Goal: Task Accomplishment & Management: Manage account settings

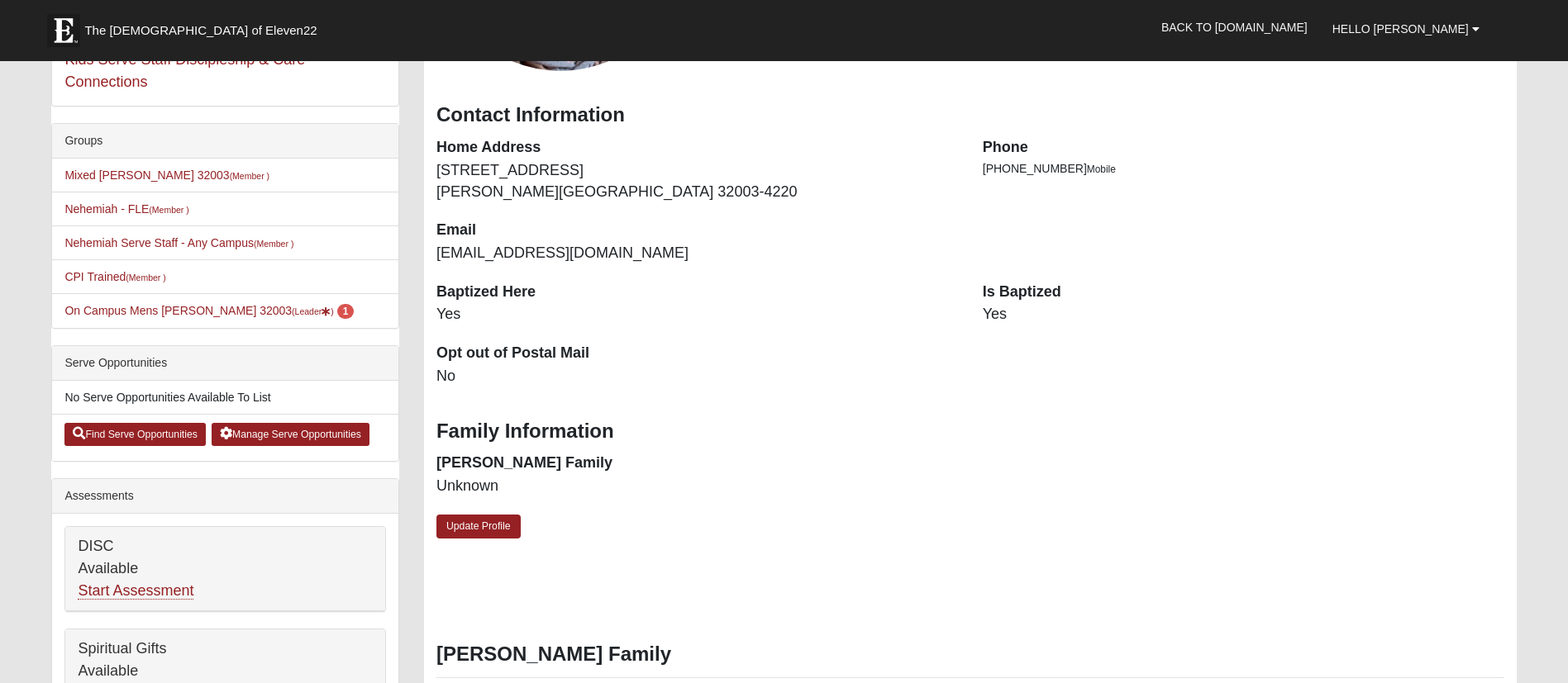
scroll to position [371, 0]
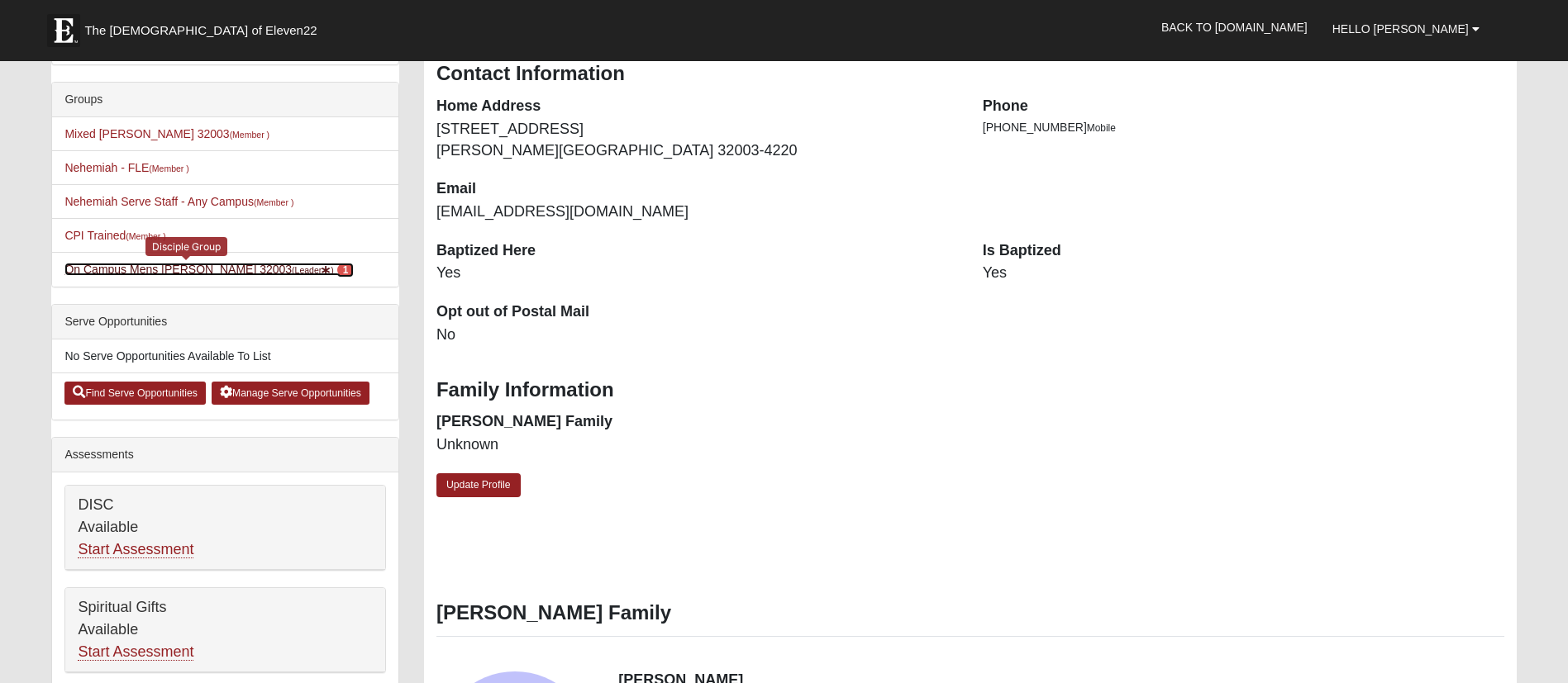
click at [168, 265] on link "On Campus Mens Haskell 32003 (Leader ) 1" at bounding box center [209, 269] width 289 height 13
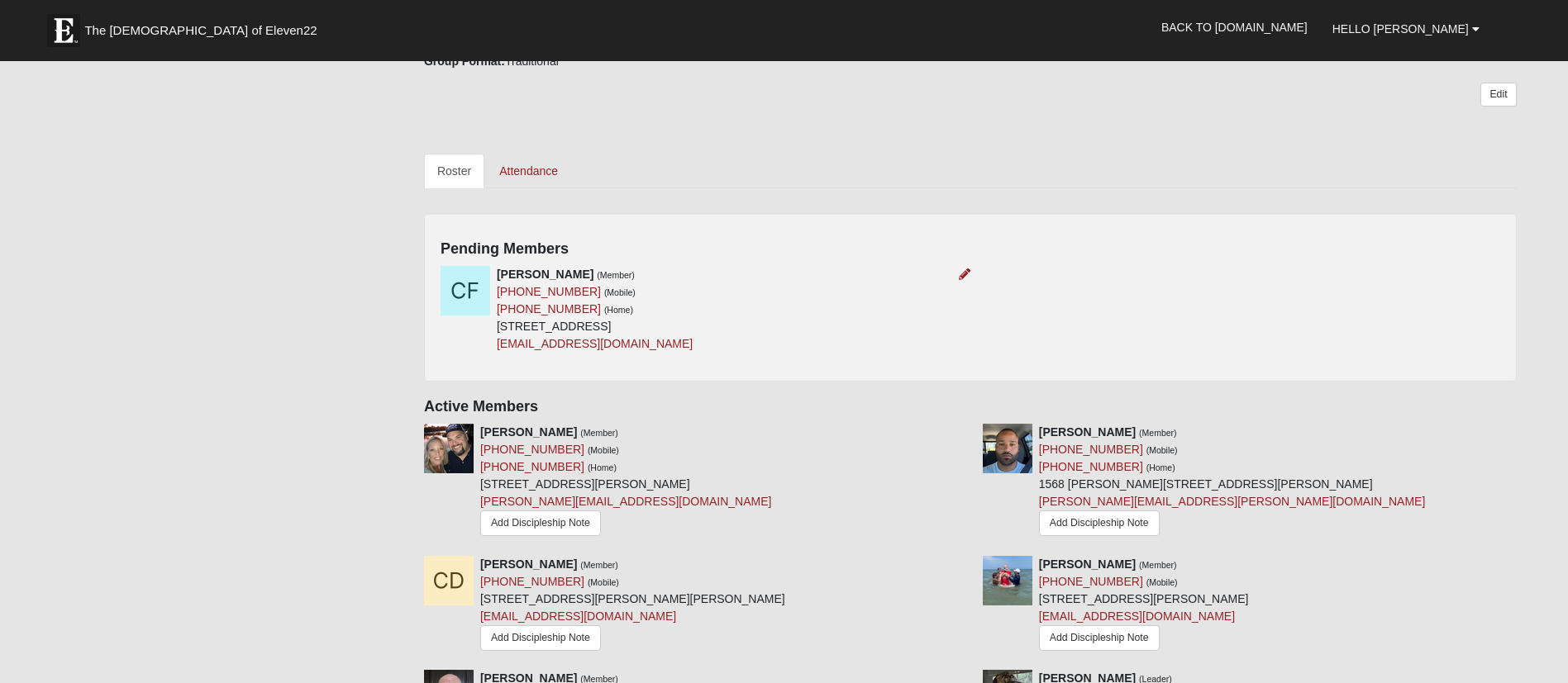
scroll to position [495, 0]
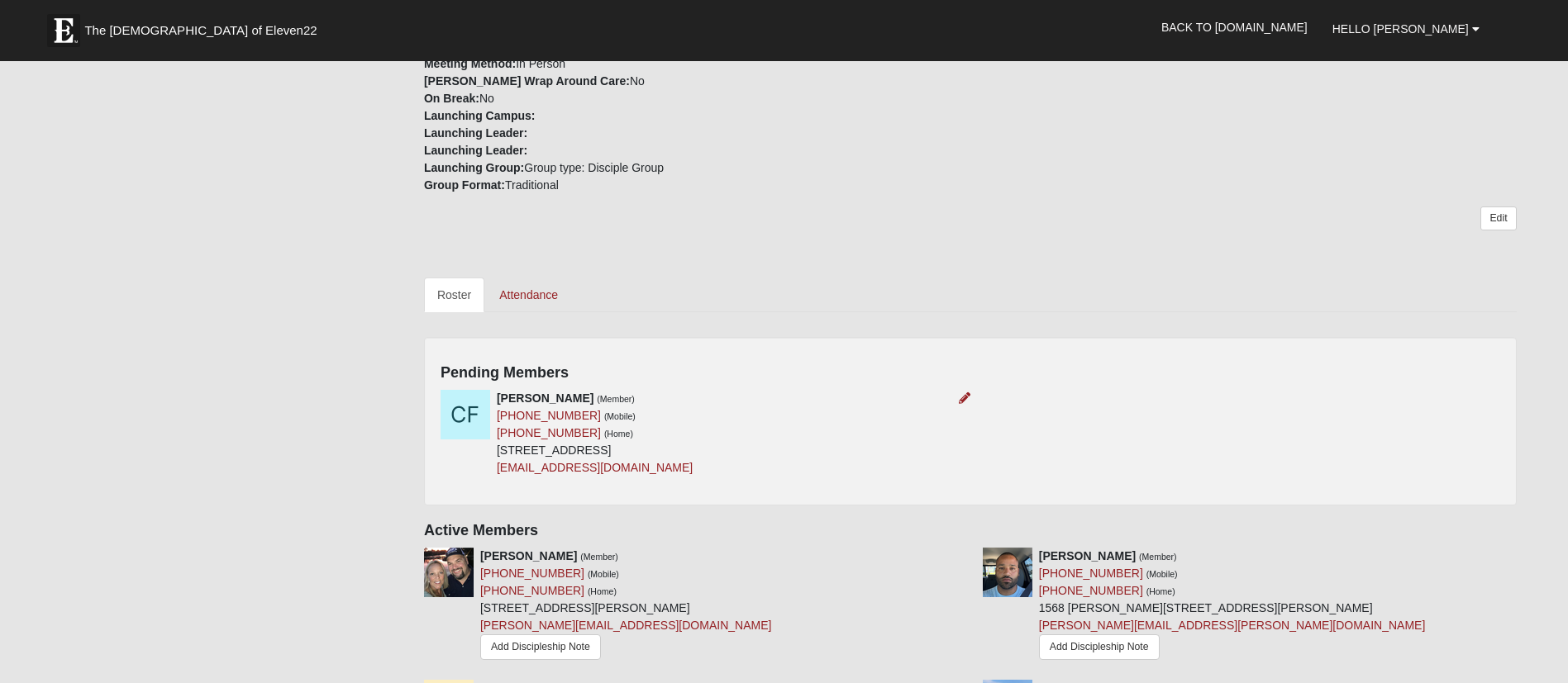
click at [461, 423] on img at bounding box center [465, 414] width 50 height 50
click at [547, 296] on link "Attendance" at bounding box center [528, 295] width 85 height 35
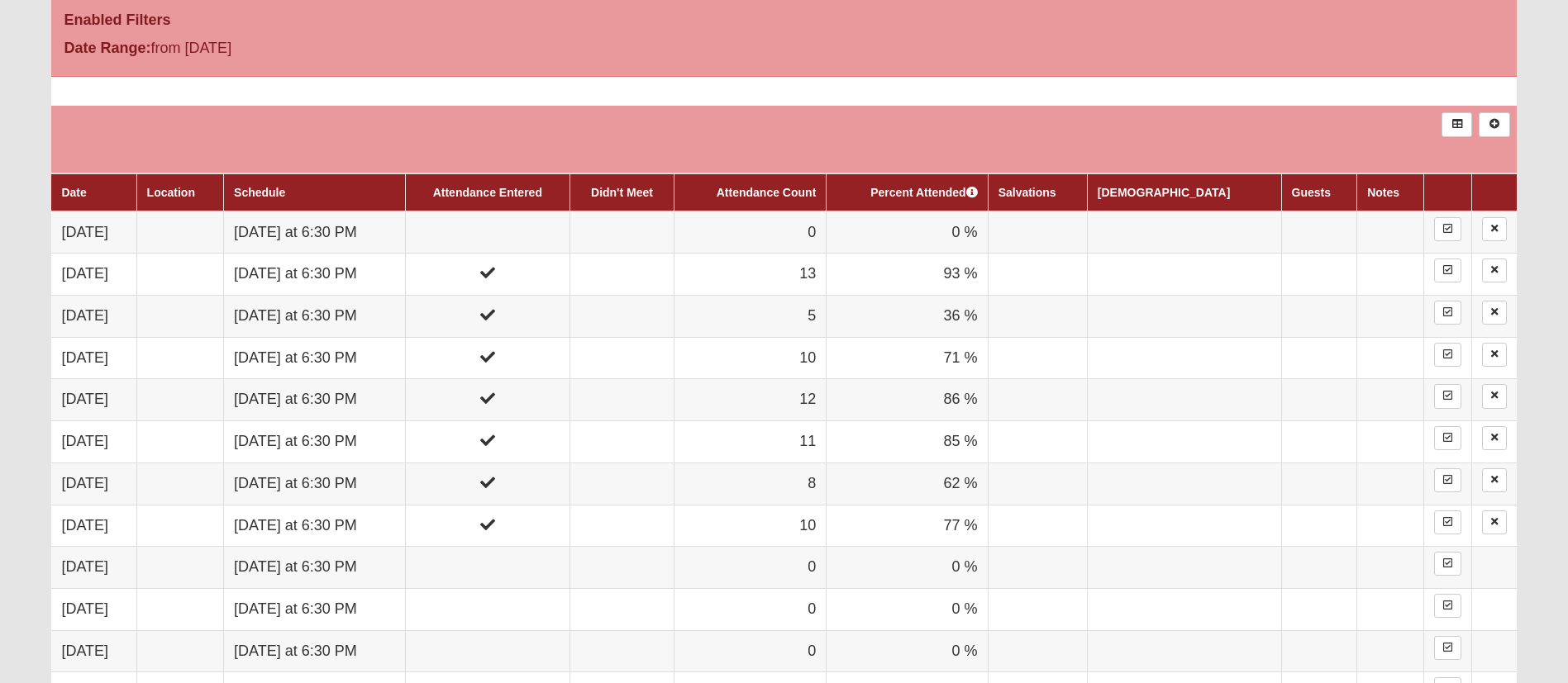
scroll to position [867, 0]
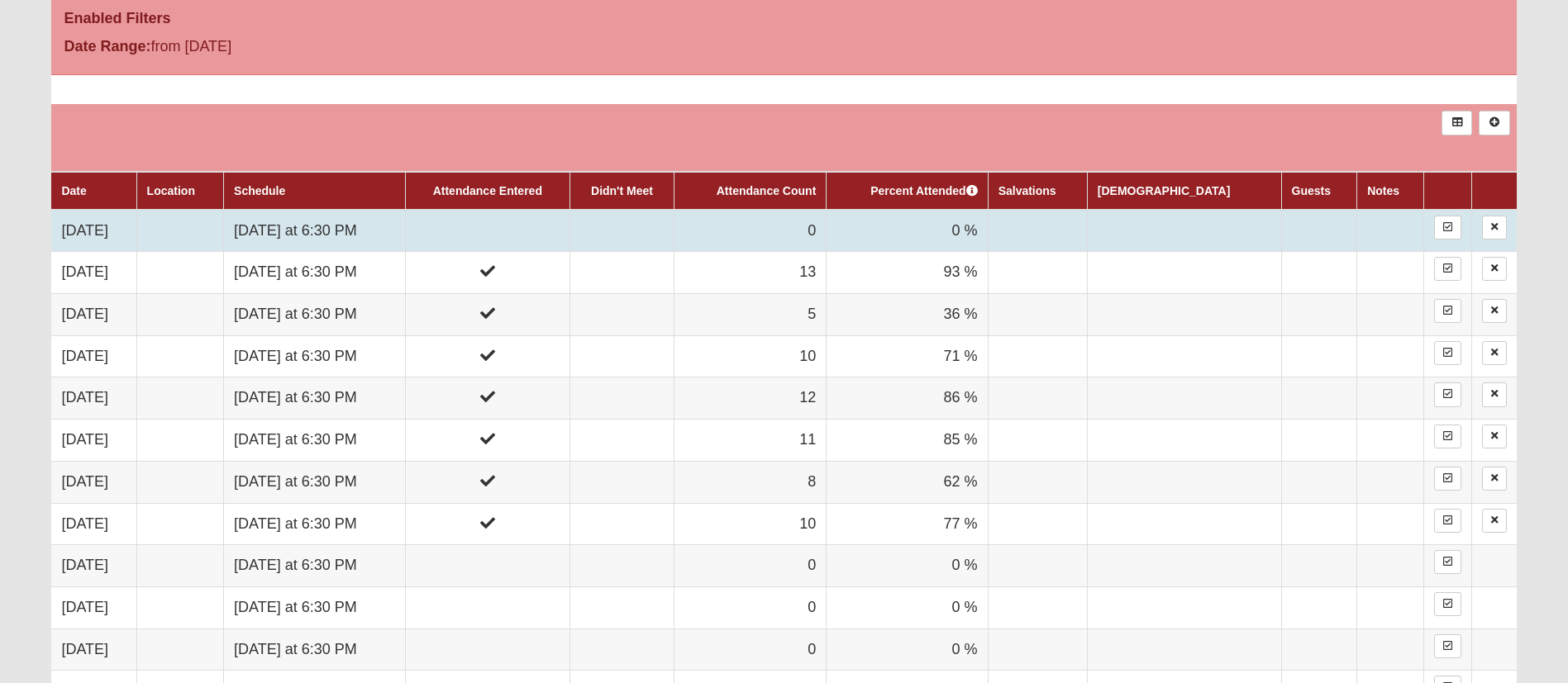
click at [538, 232] on td at bounding box center [487, 231] width 164 height 42
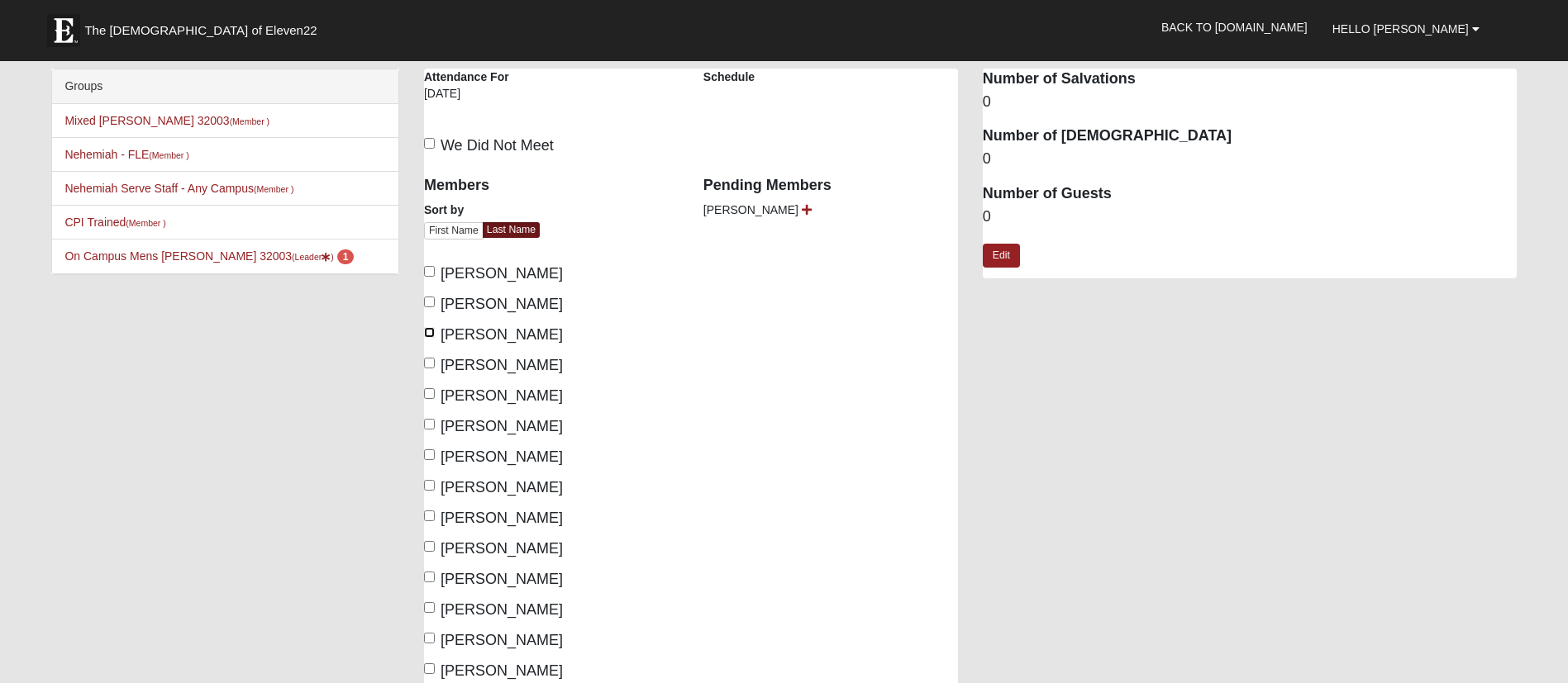
click at [430, 334] on input "[PERSON_NAME]" at bounding box center [429, 332] width 11 height 11
checkbox input "true"
click at [431, 366] on input "Dunn, Tim" at bounding box center [429, 363] width 11 height 11
checkbox input "true"
click at [433, 390] on input "Haga, David" at bounding box center [429, 393] width 11 height 11
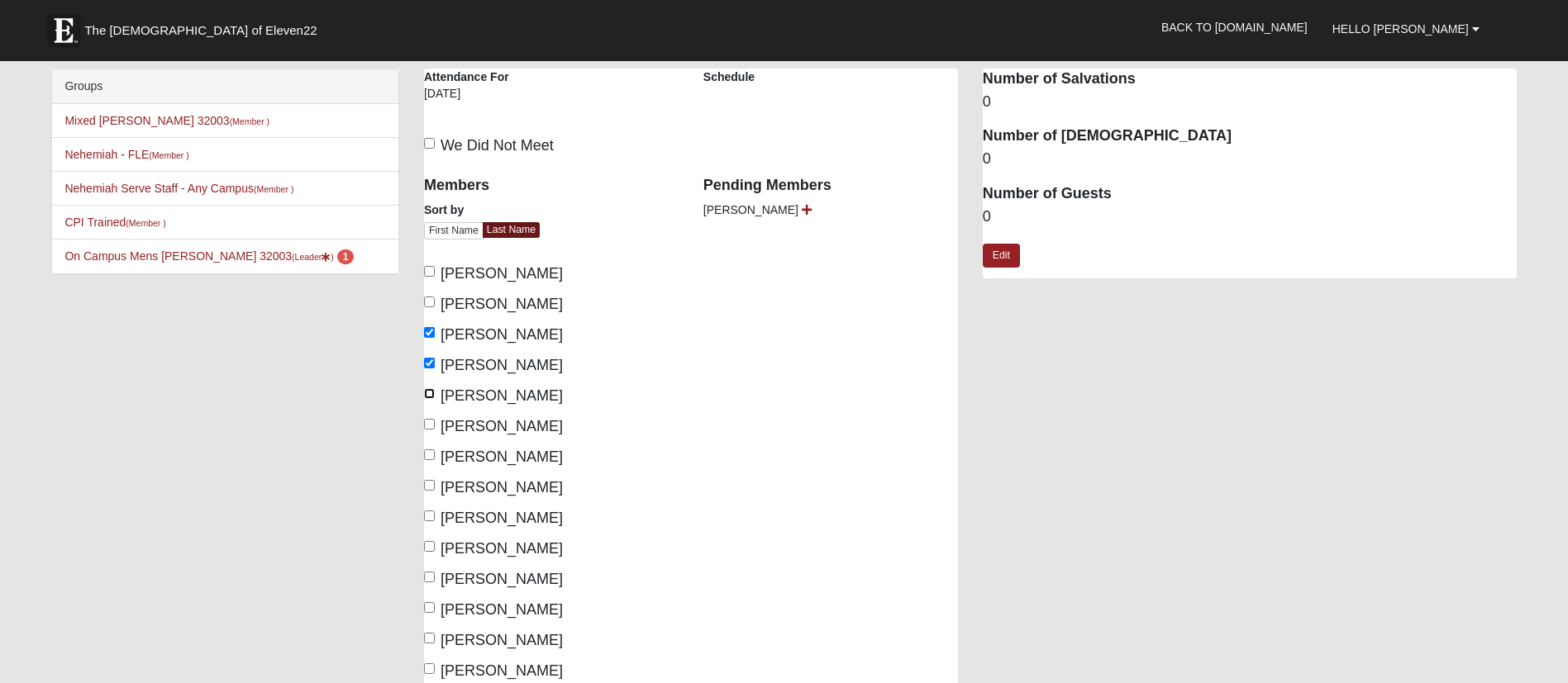
checkbox input "true"
click at [433, 419] on input "Haskell, Josh" at bounding box center [429, 424] width 11 height 11
checkbox input "true"
click at [425, 487] on input "Hughes, Paul" at bounding box center [429, 485] width 11 height 11
checkbox input "true"
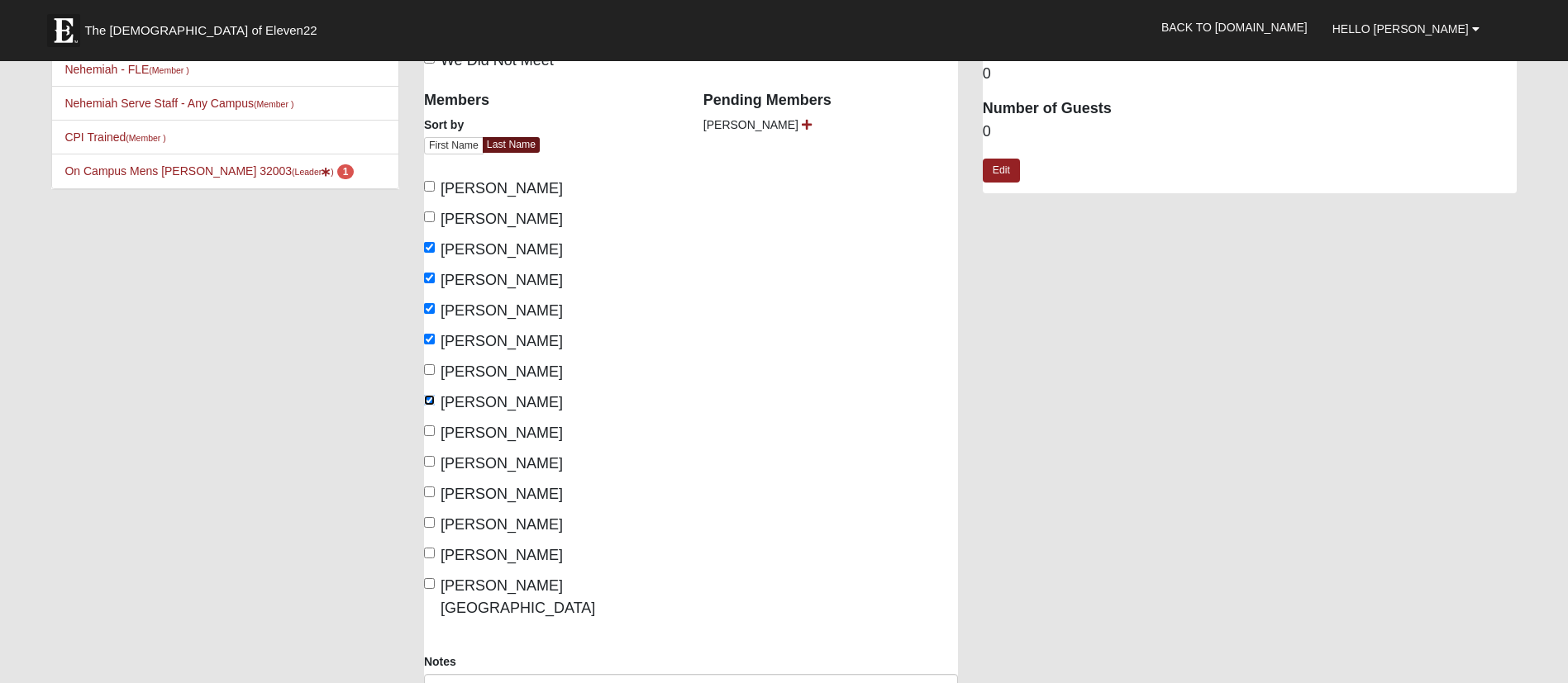
scroll to position [124, 0]
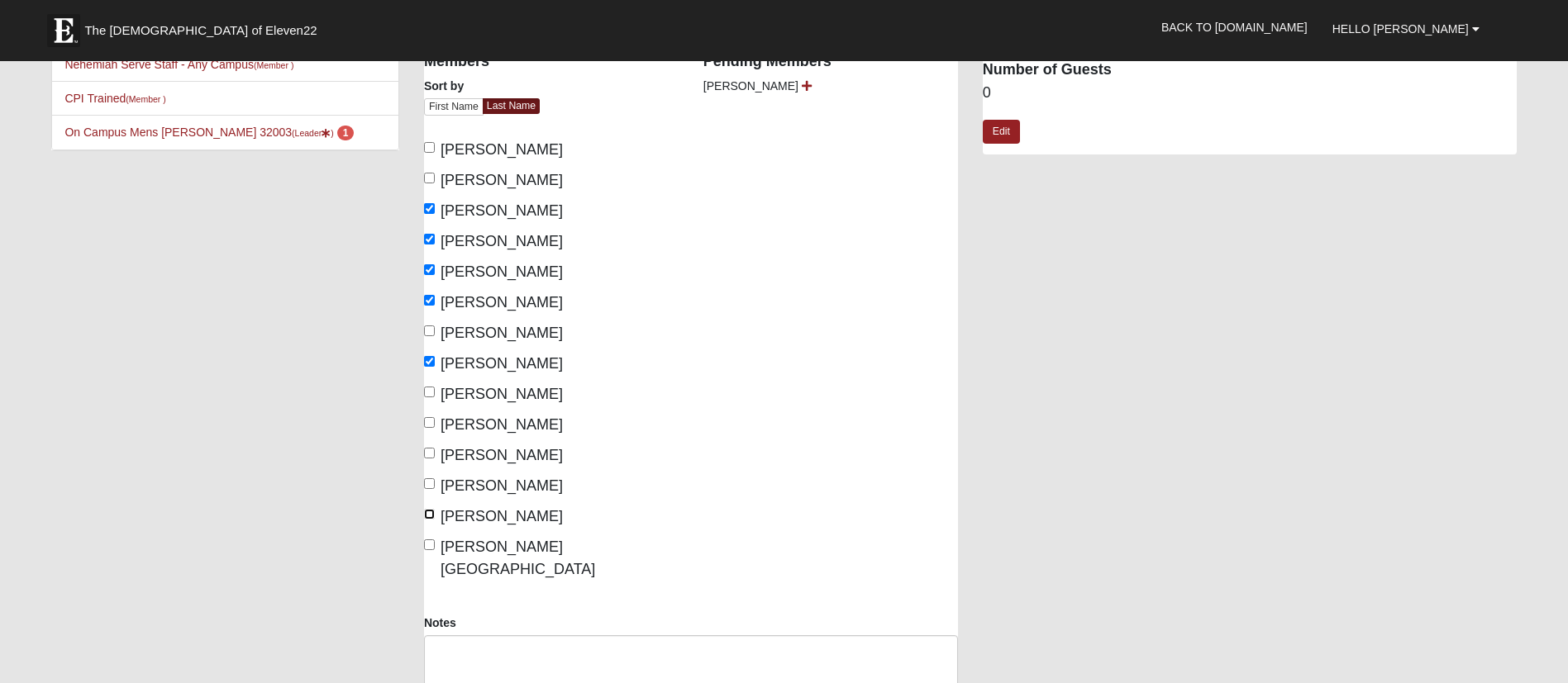
click at [425, 513] on input "Shrum, Michael" at bounding box center [429, 514] width 11 height 11
checkbox input "true"
click at [430, 545] on input "Tyler, Austin" at bounding box center [429, 544] width 11 height 11
checkbox input "true"
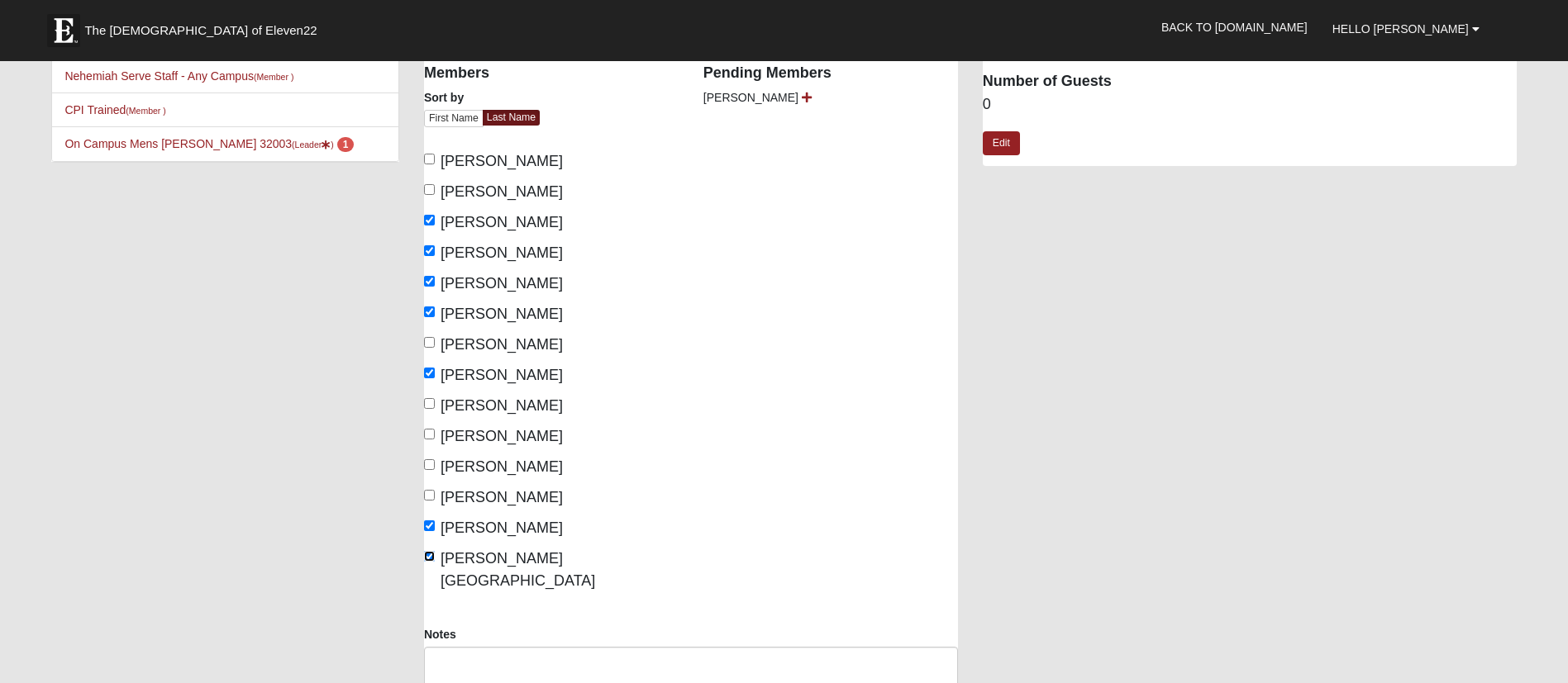
scroll to position [248, 0]
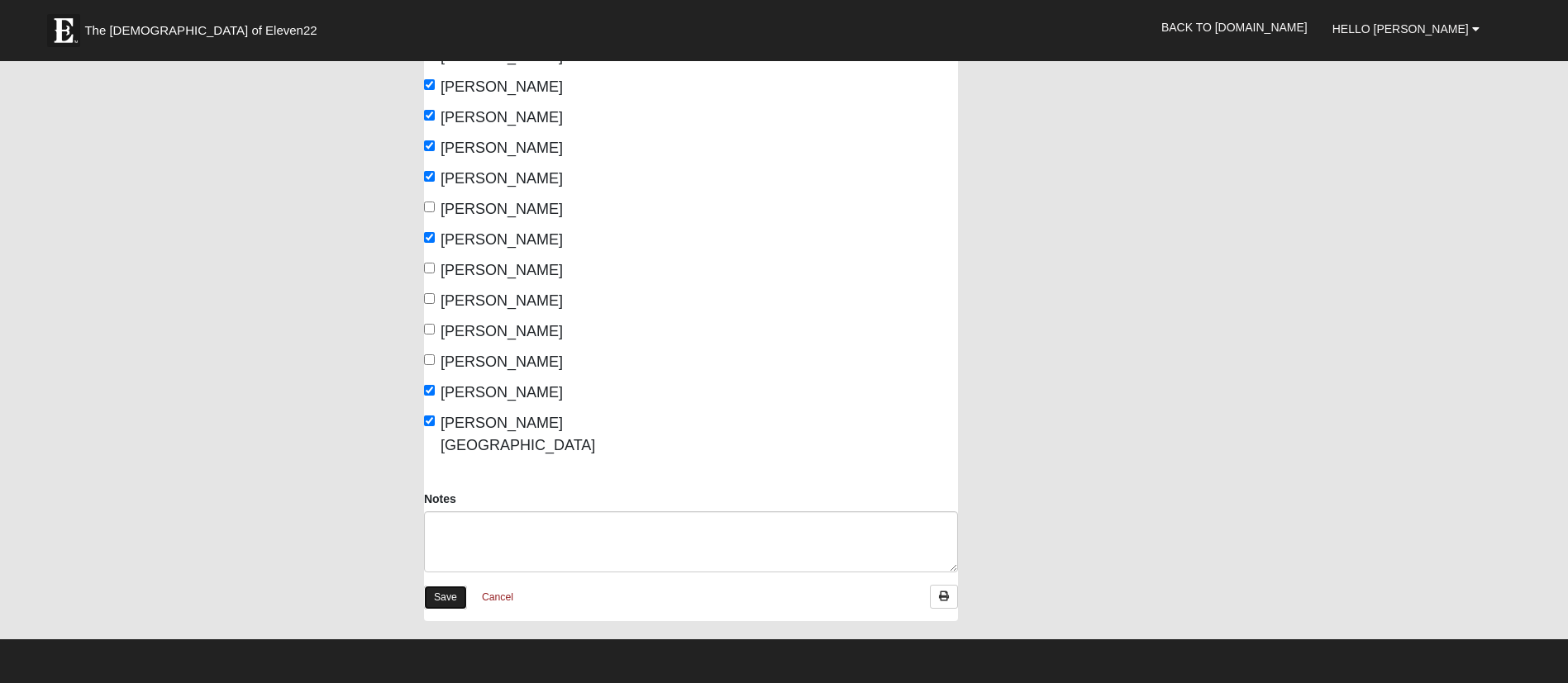
click at [452, 585] on link "Save" at bounding box center [445, 597] width 43 height 24
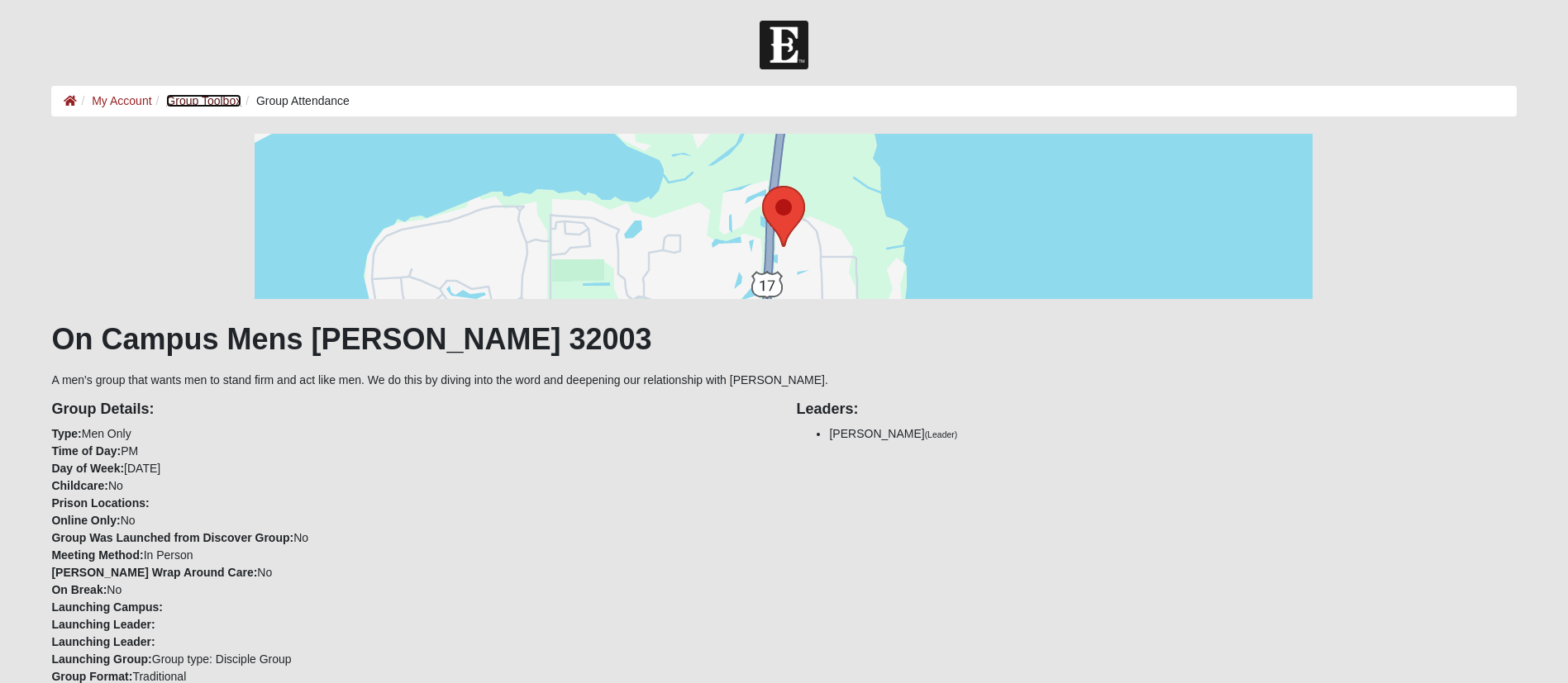
click at [214, 101] on link "Group Toolbox" at bounding box center [203, 101] width 75 height 13
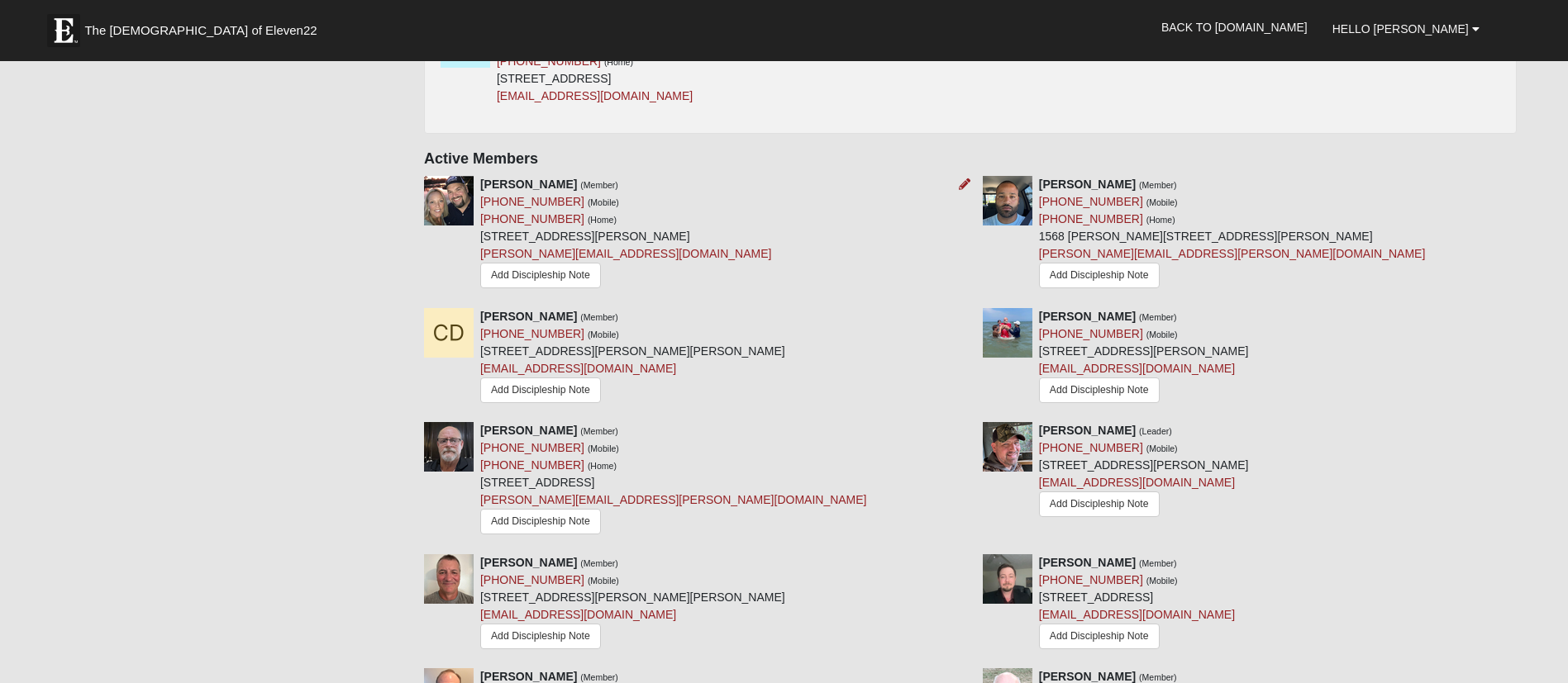
scroll to position [620, 0]
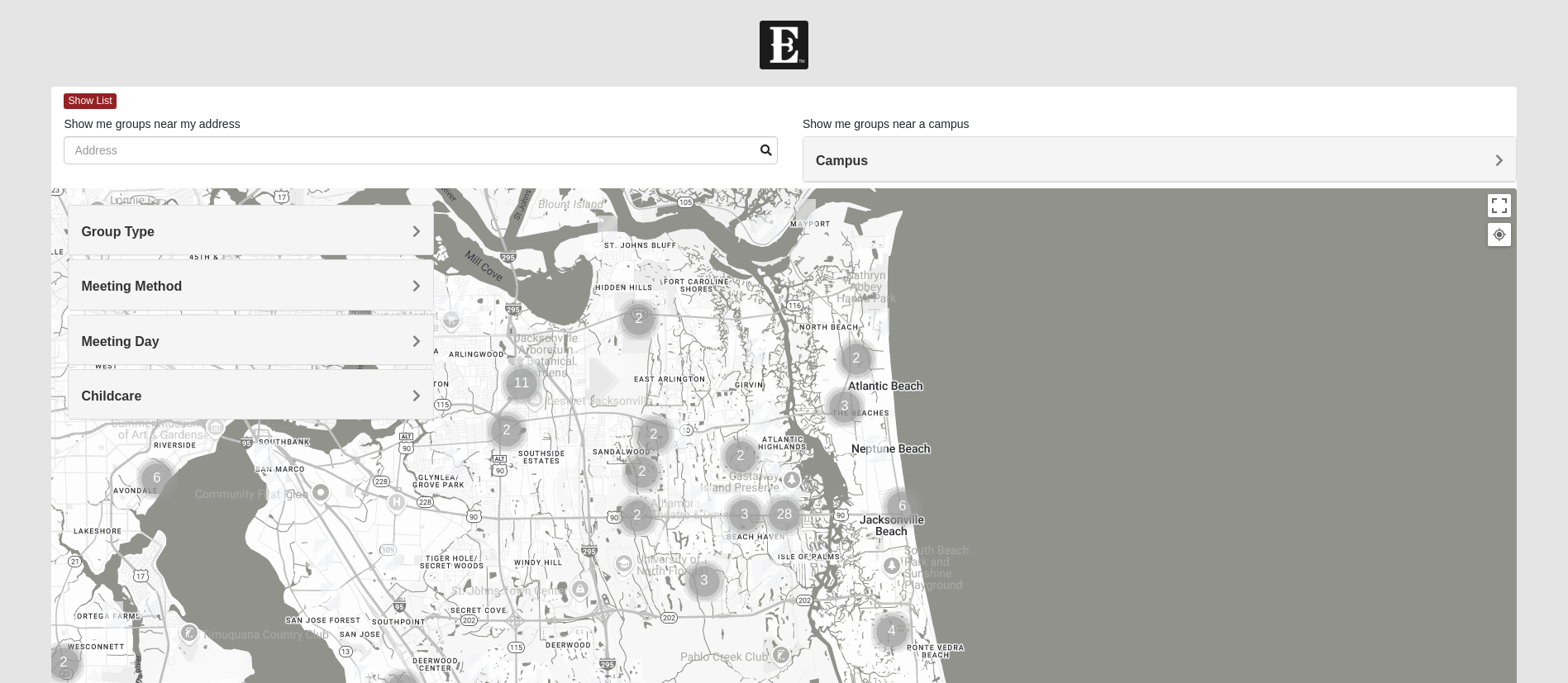
click at [183, 240] on div "Group Type" at bounding box center [250, 230] width 365 height 49
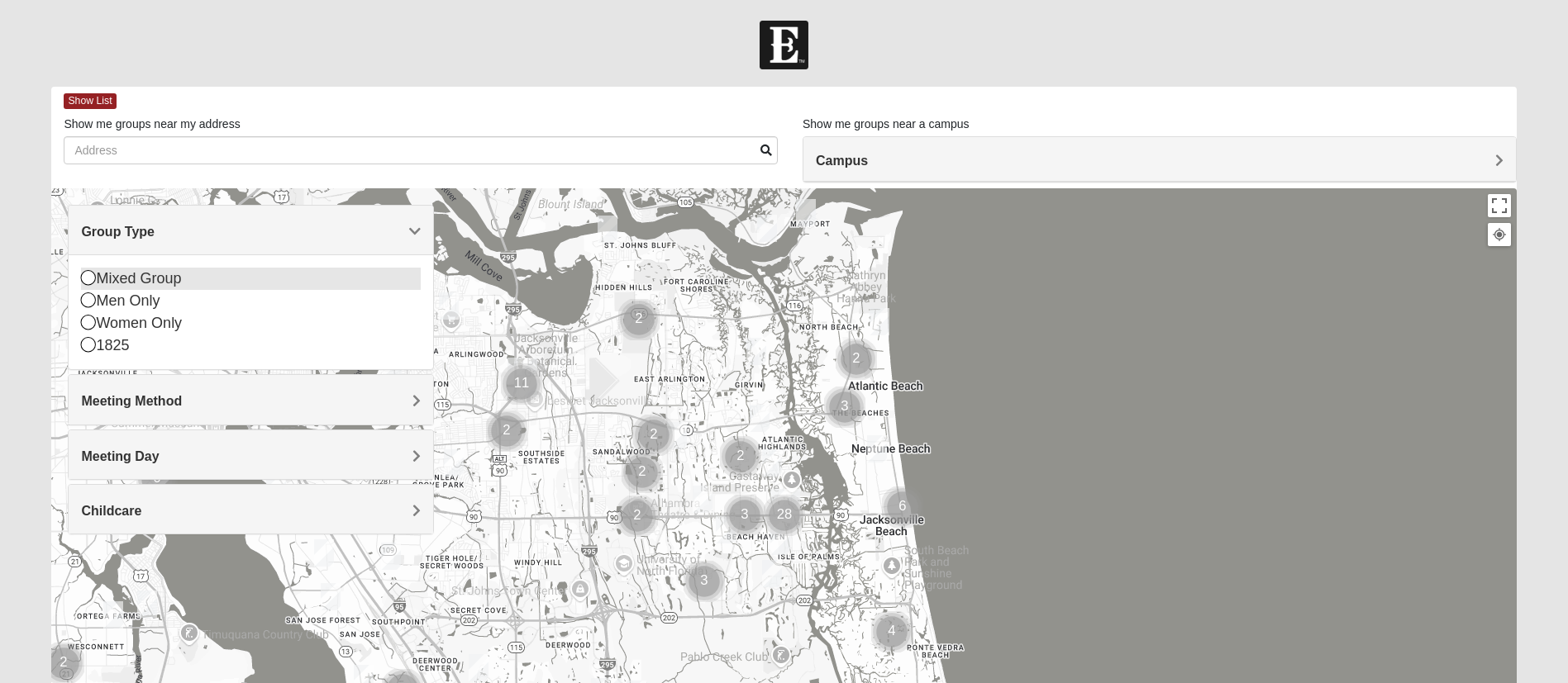
click at [85, 274] on icon at bounding box center [88, 278] width 15 height 15
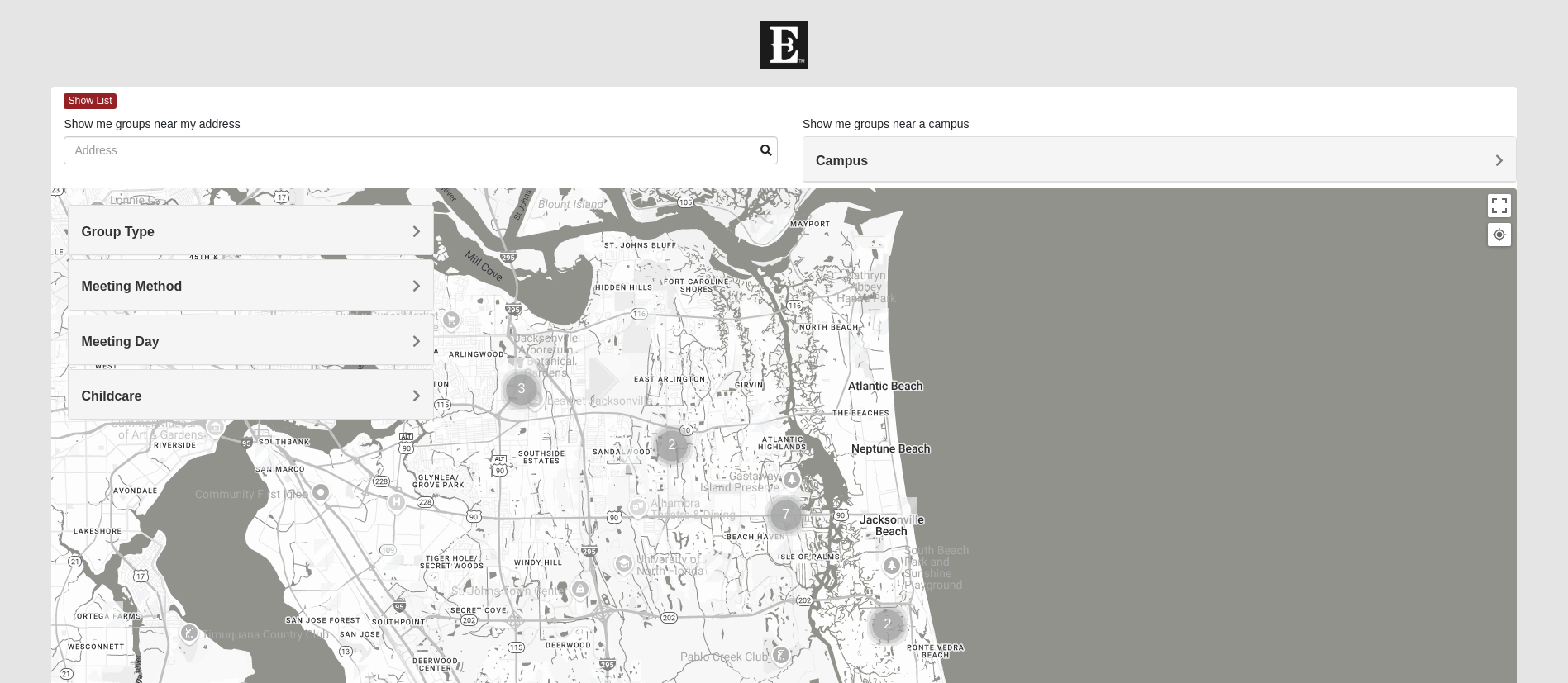
click at [131, 237] on span "Group Type" at bounding box center [117, 232] width 73 height 14
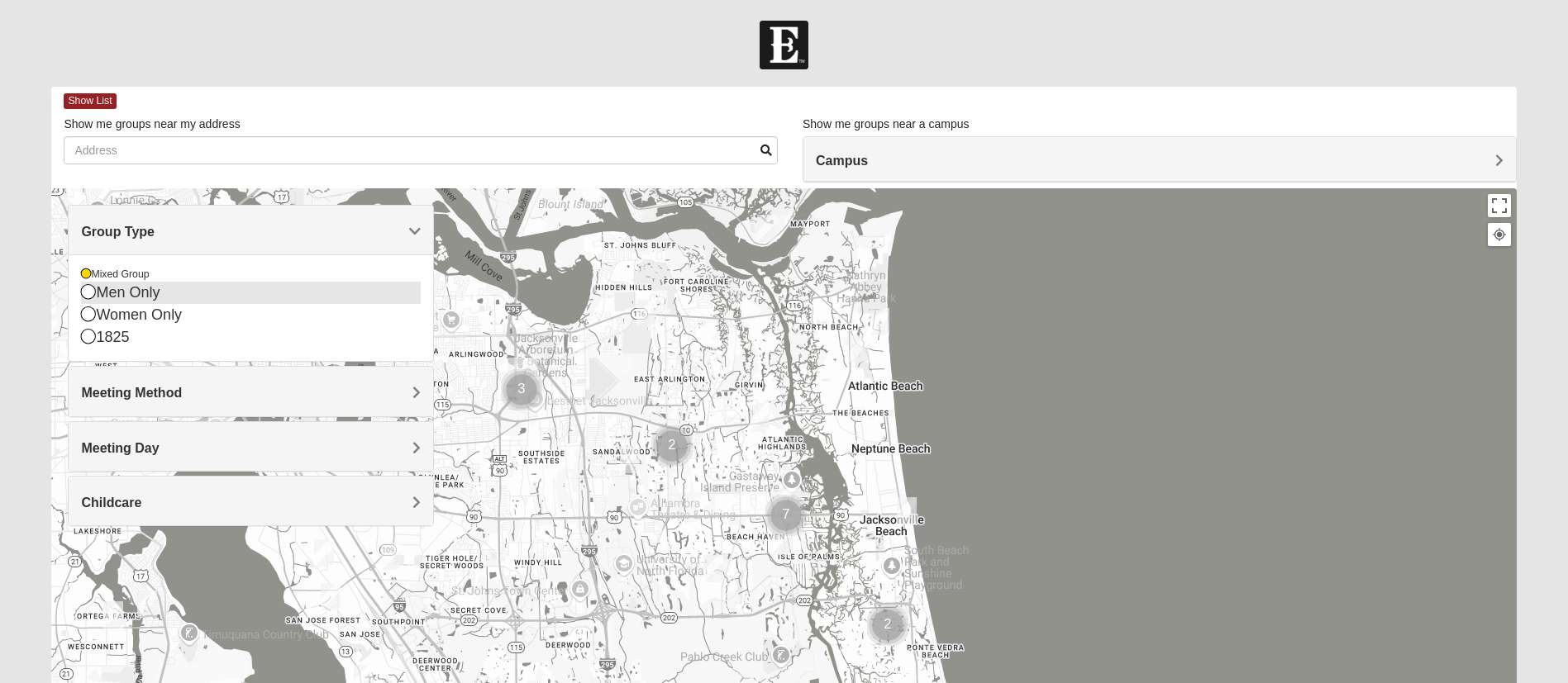
click at [81, 288] on div "Mixed Group Men Only Women Only 1825" at bounding box center [250, 307] width 365 height 107
click at [88, 292] on icon at bounding box center [88, 291] width 15 height 15
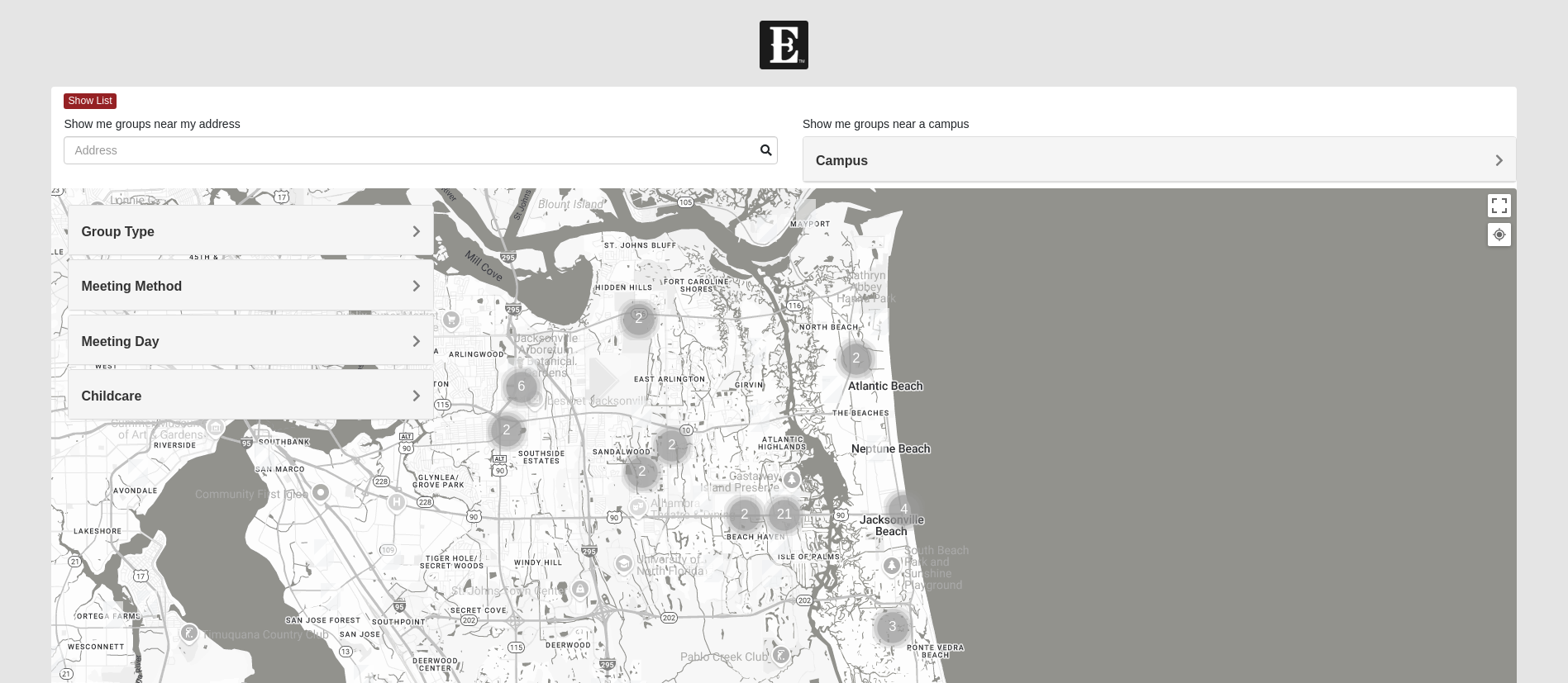
click at [176, 286] on span "Meeting Method" at bounding box center [131, 286] width 101 height 14
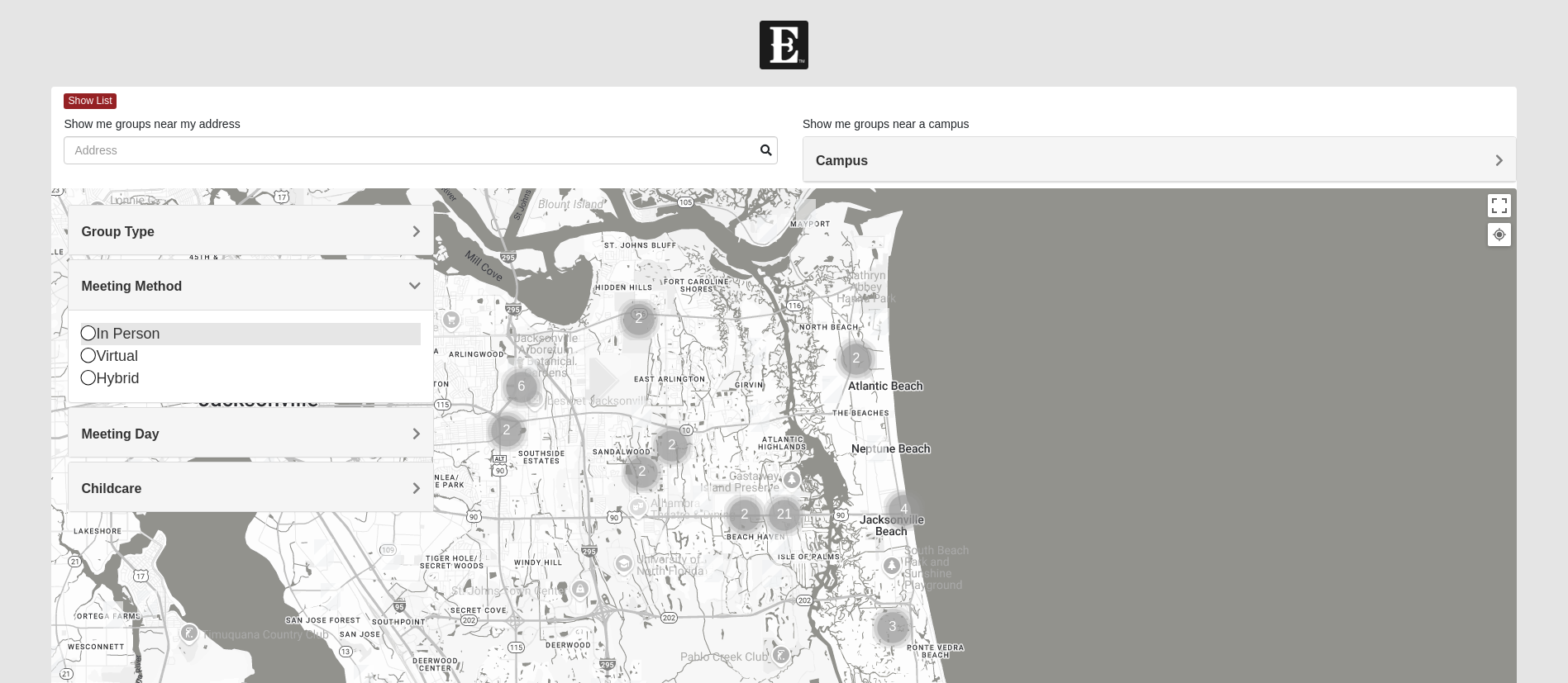
click at [87, 336] on icon at bounding box center [88, 333] width 15 height 15
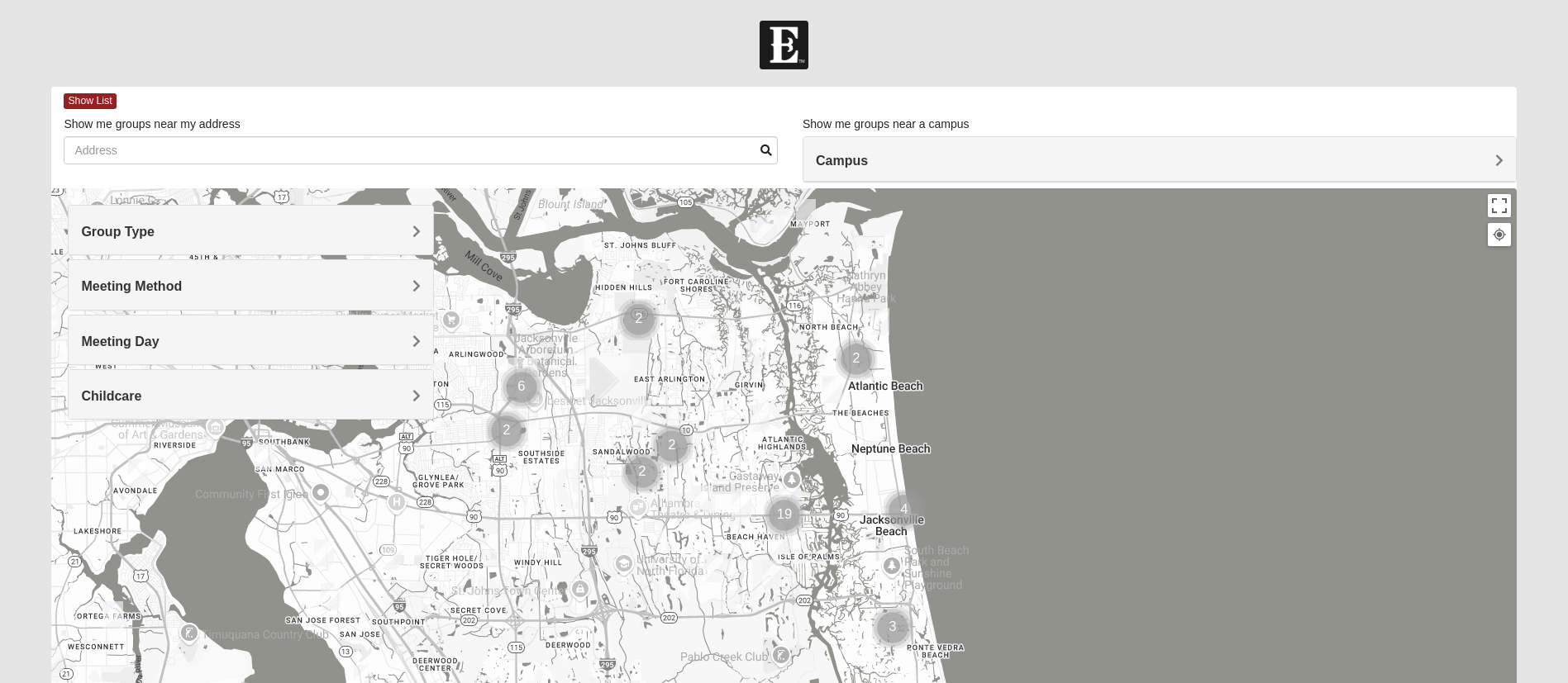
click at [115, 349] on h4 "Meeting Day" at bounding box center [250, 341] width 340 height 16
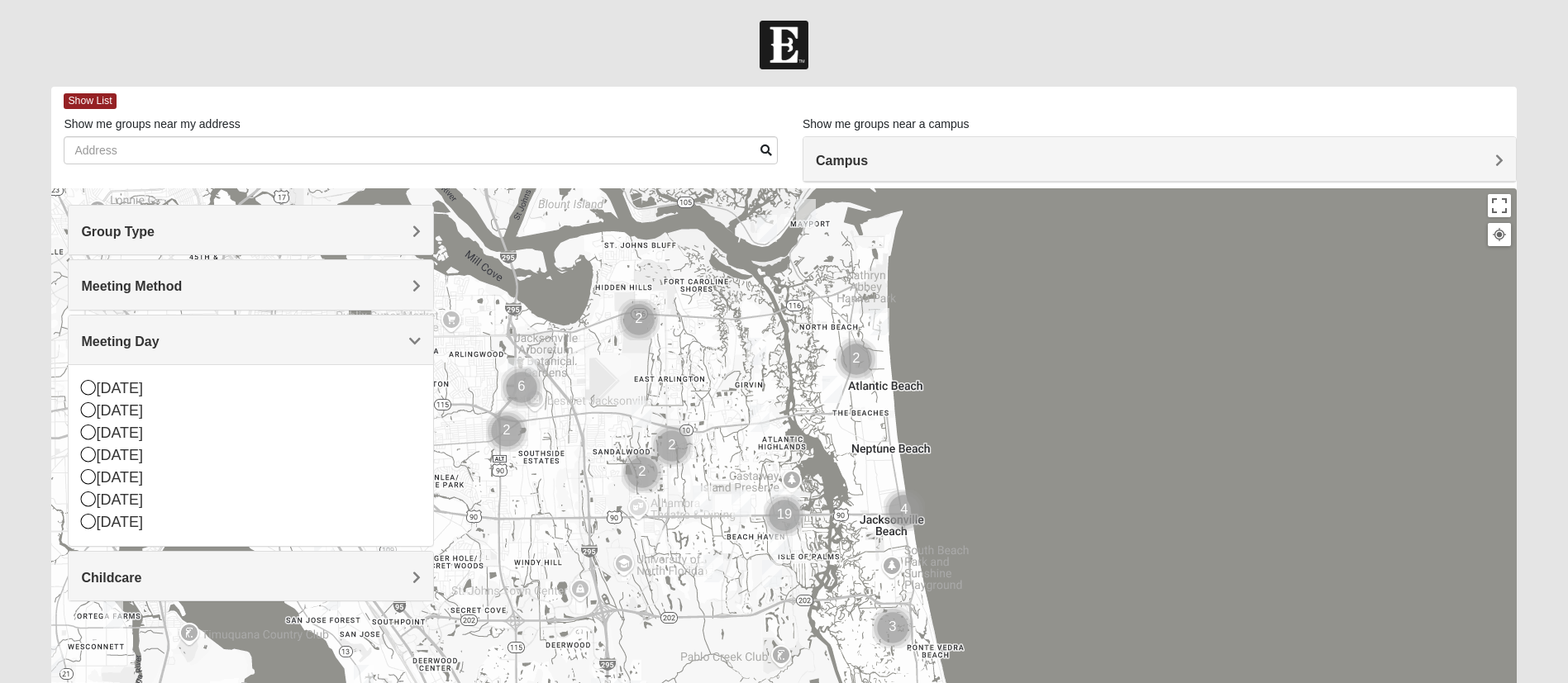
click at [115, 349] on h4 "Meeting Day" at bounding box center [250, 341] width 340 height 16
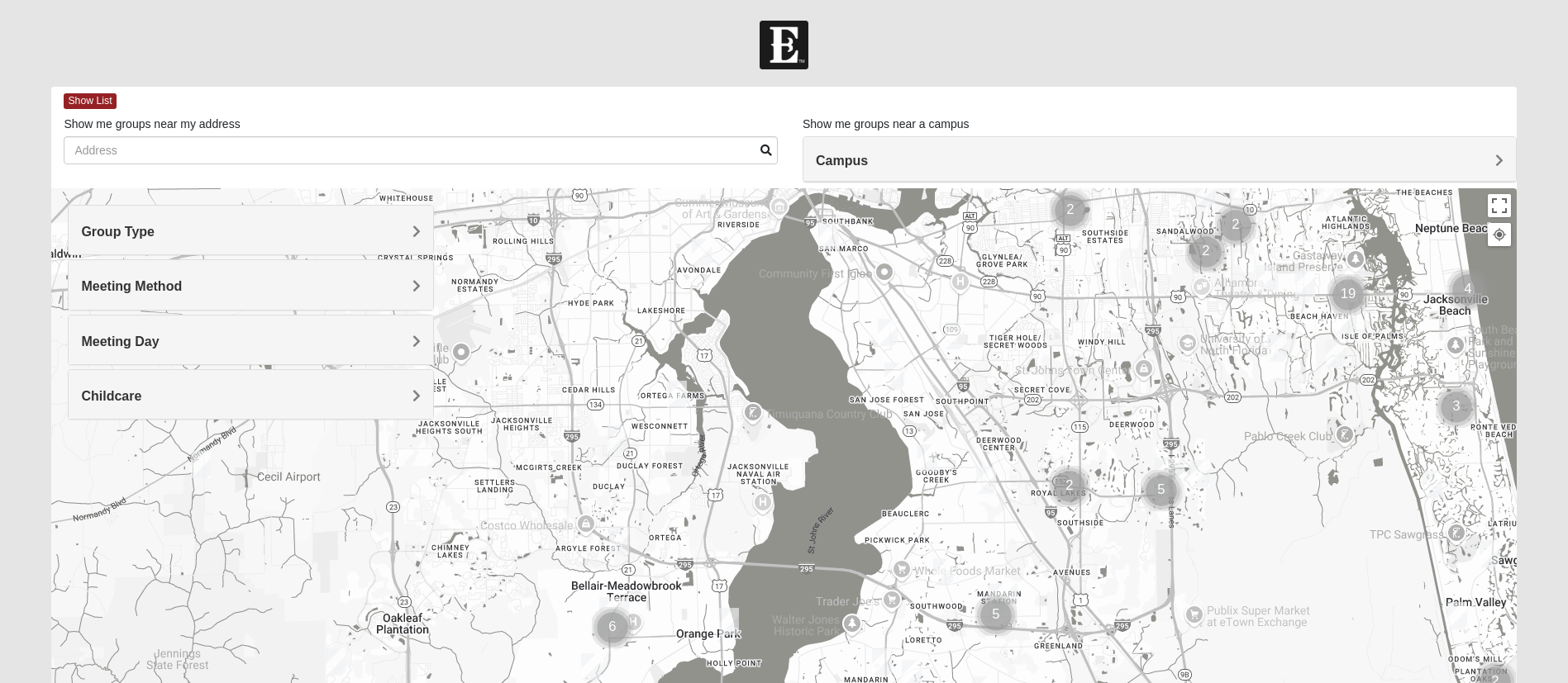
drag, startPoint x: 645, startPoint y: 476, endPoint x: 1210, endPoint y: 255, distance: 606.7
click at [1210, 255] on img "Cluster of 2 groups" at bounding box center [1205, 252] width 41 height 41
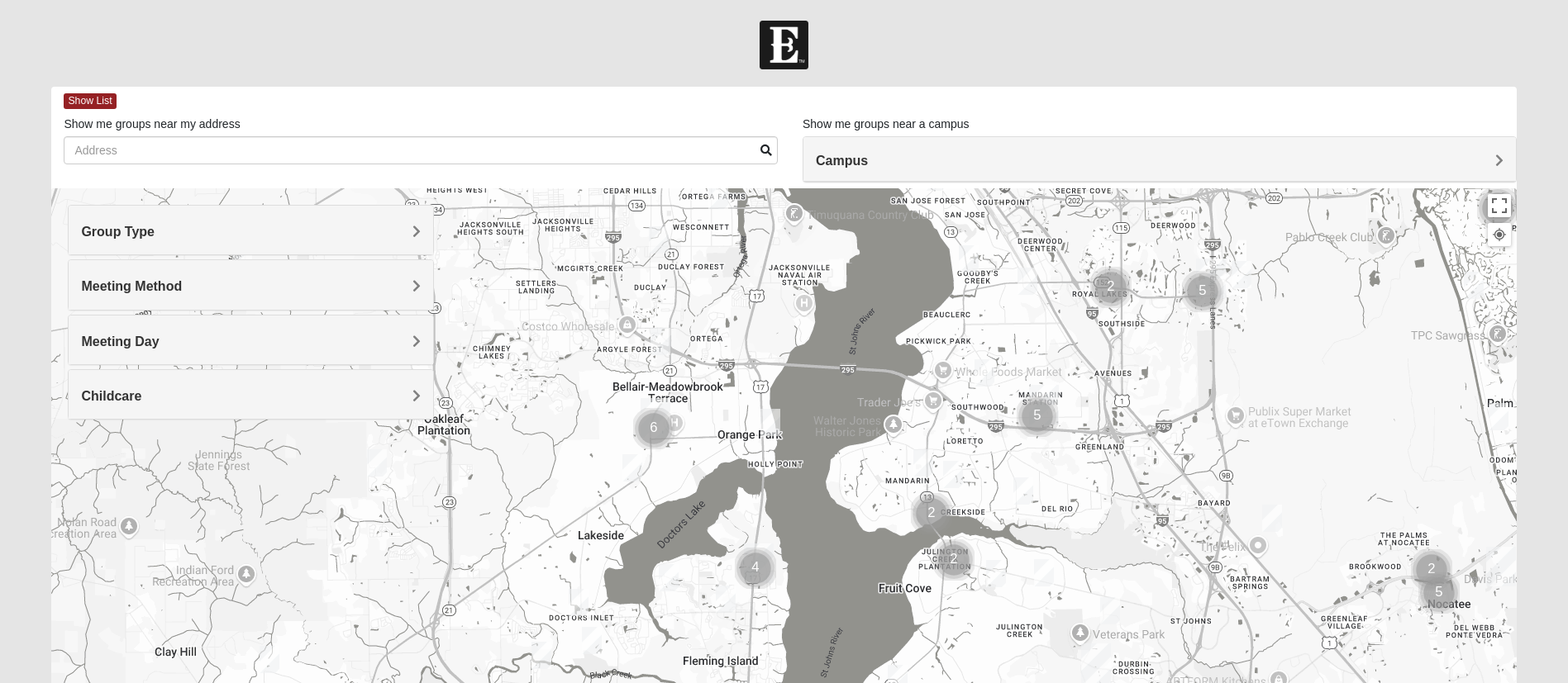
drag, startPoint x: 720, startPoint y: 499, endPoint x: 771, endPoint y: 289, distance: 216.1
click at [771, 289] on div at bounding box center [784, 519] width 1464 height 661
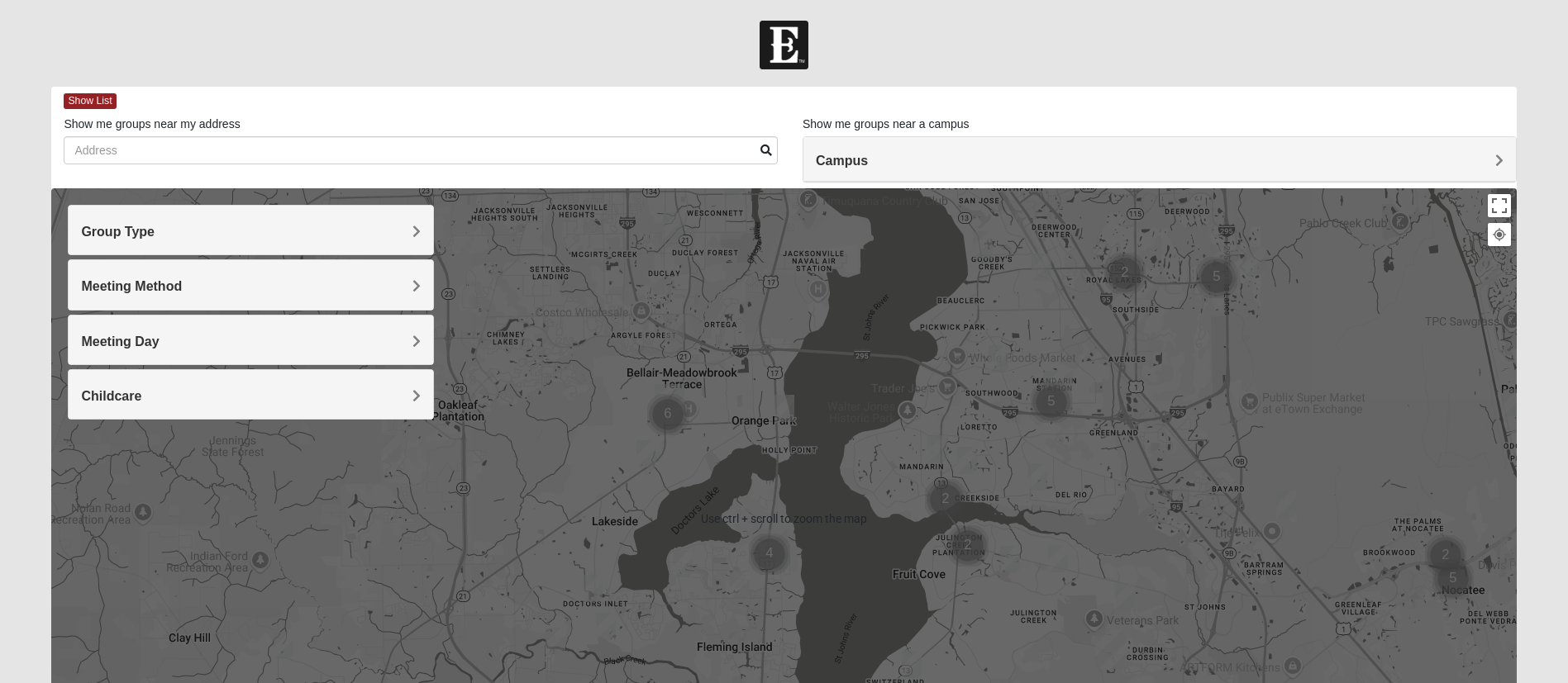
click at [666, 461] on div at bounding box center [784, 519] width 1464 height 661
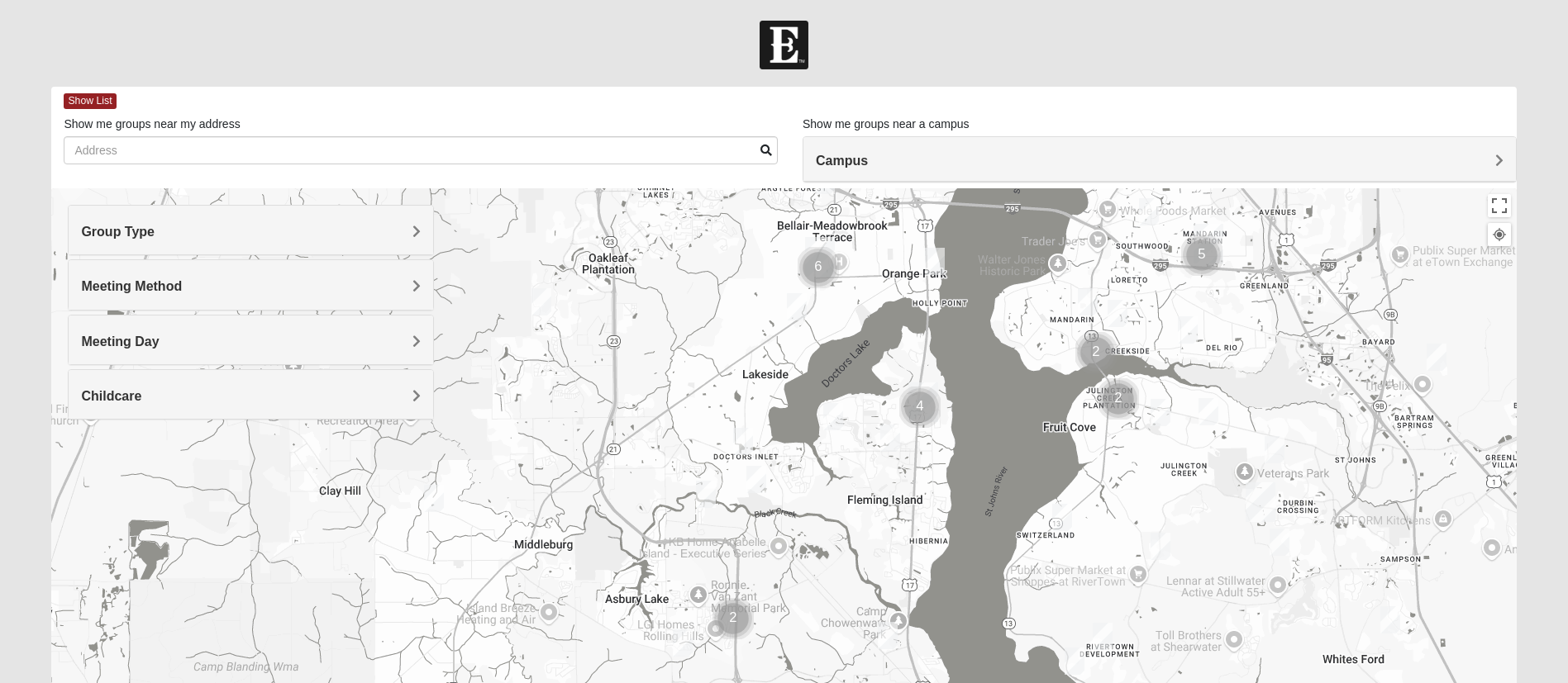
drag, startPoint x: 948, startPoint y: 414, endPoint x: 1070, endPoint y: 311, distance: 159.7
click at [1070, 311] on div at bounding box center [784, 519] width 1464 height 661
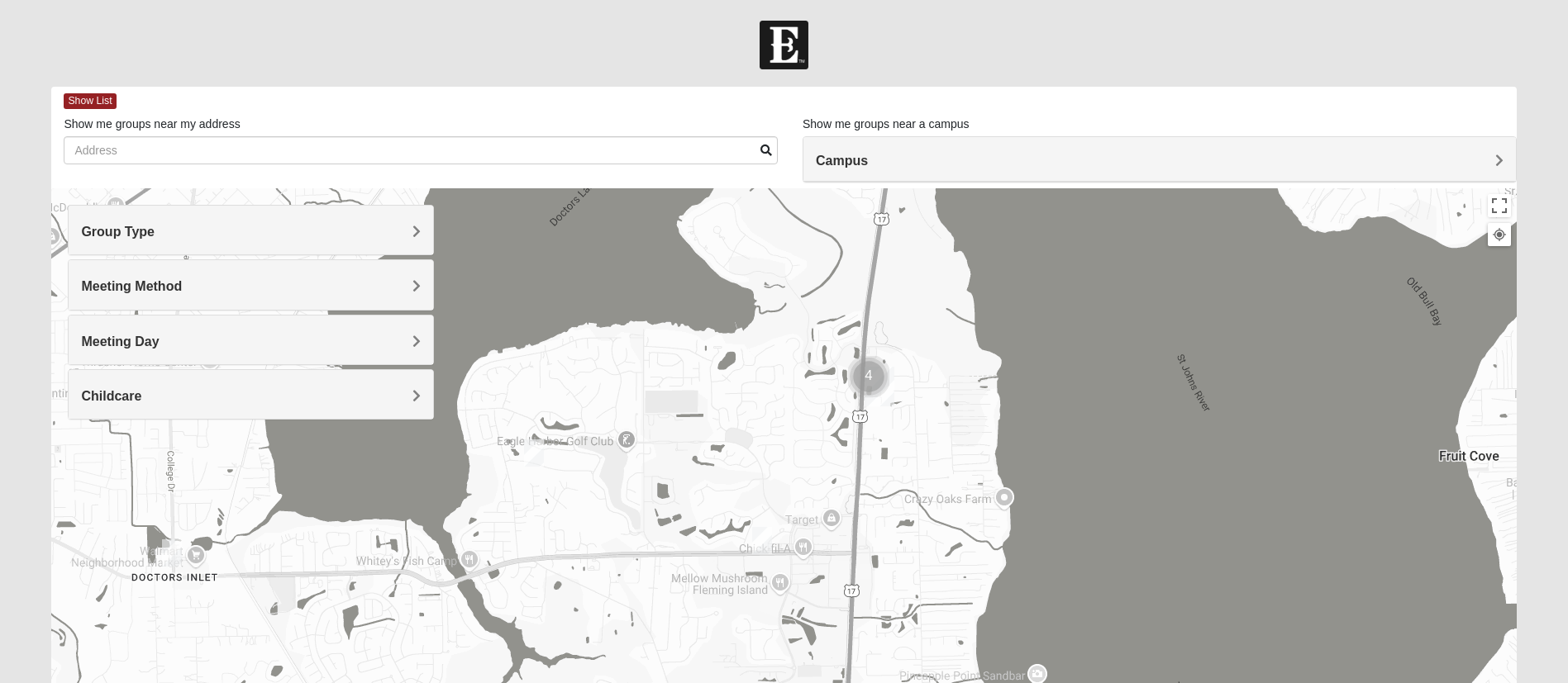
drag, startPoint x: 888, startPoint y: 397, endPoint x: 677, endPoint y: 594, distance: 288.7
click at [677, 594] on div at bounding box center [784, 519] width 1464 height 661
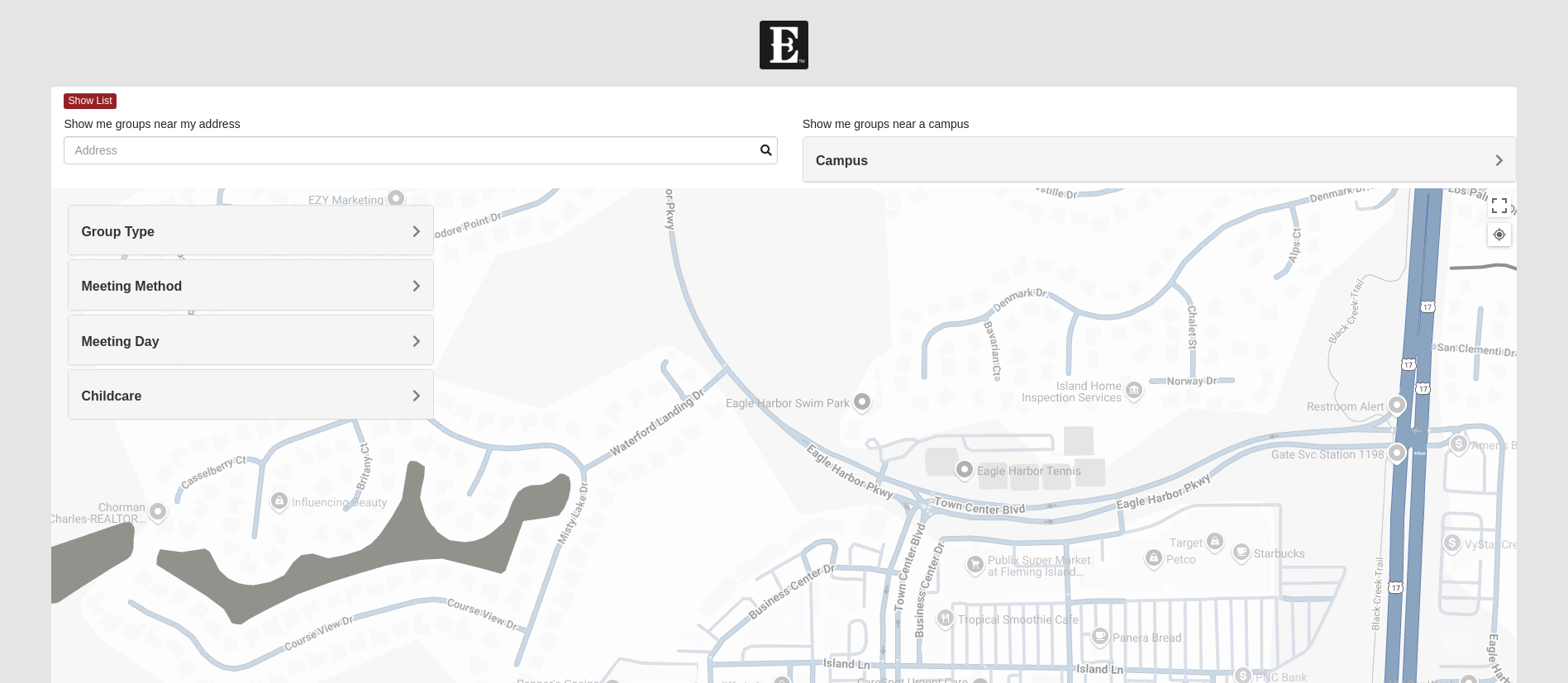
drag, startPoint x: 846, startPoint y: 399, endPoint x: 690, endPoint y: 595, distance: 250.5
click at [684, 597] on div at bounding box center [784, 519] width 1464 height 661
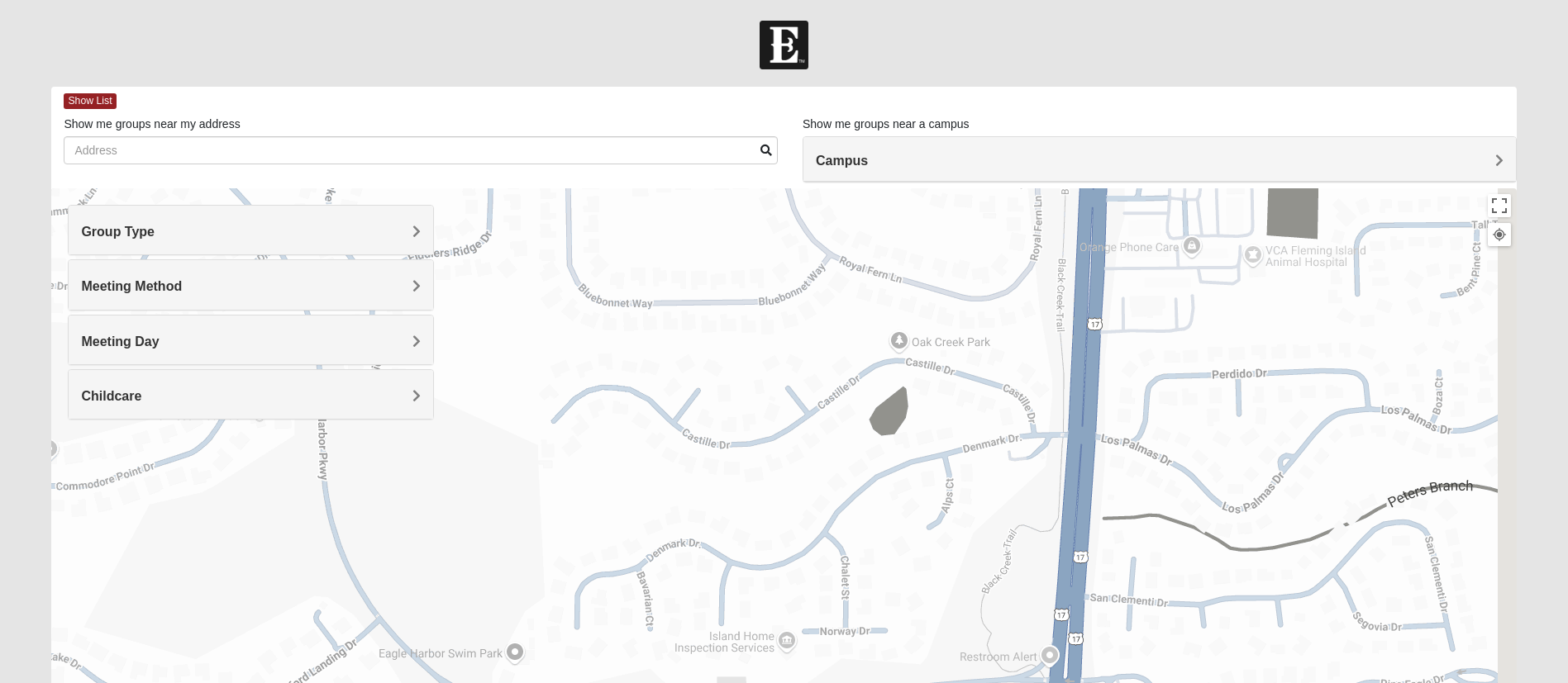
drag, startPoint x: 1041, startPoint y: 380, endPoint x: 723, endPoint y: 585, distance: 378.4
click at [723, 585] on div at bounding box center [784, 519] width 1464 height 661
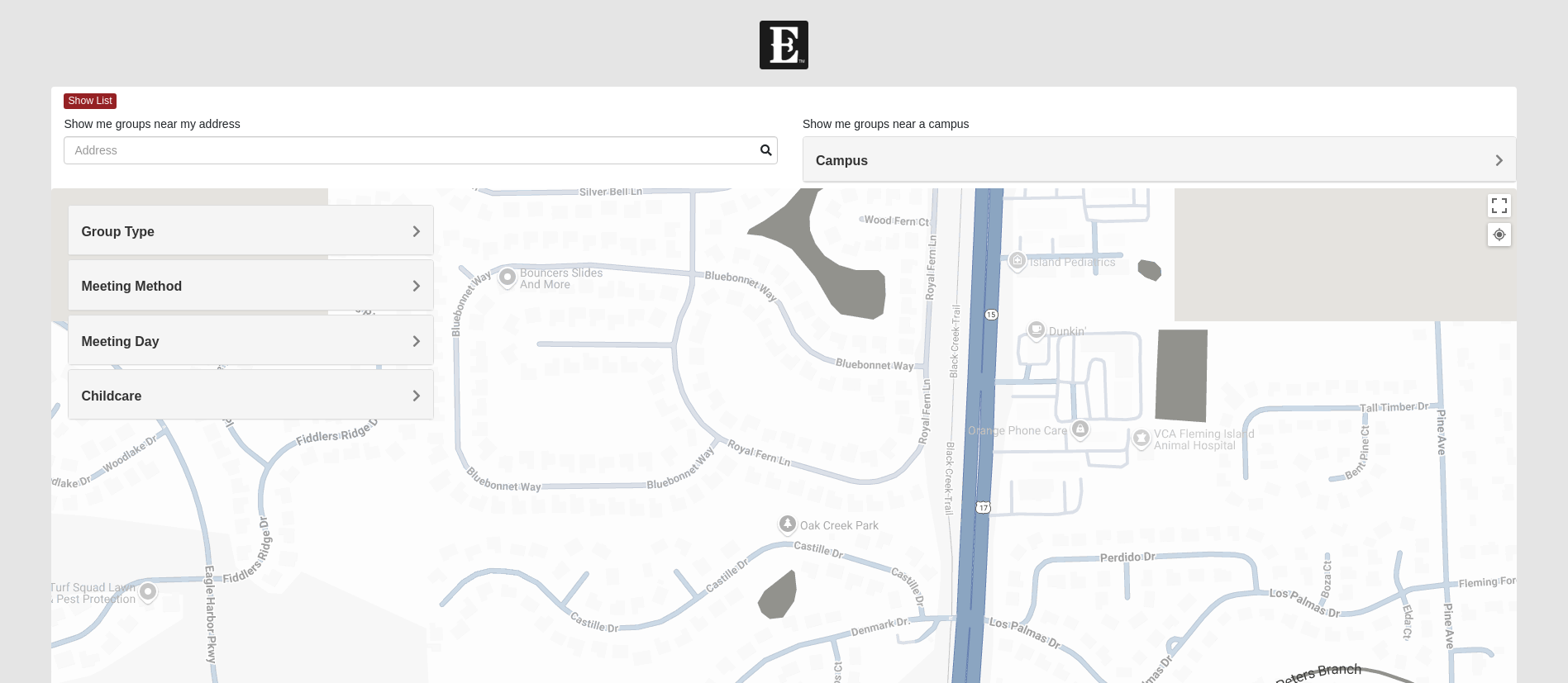
drag, startPoint x: 893, startPoint y: 357, endPoint x: 731, endPoint y: 600, distance: 292.0
click at [731, 600] on div at bounding box center [784, 519] width 1464 height 661
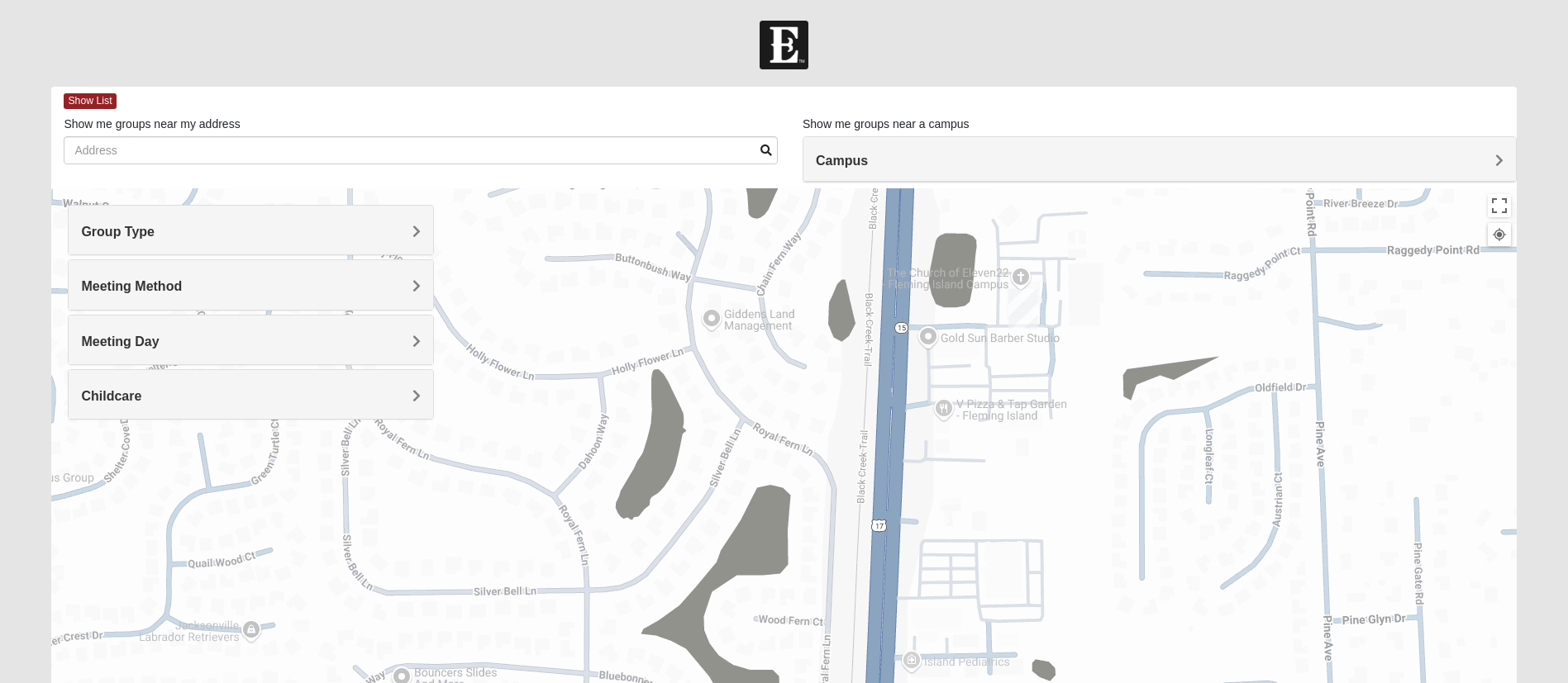
drag, startPoint x: 1128, startPoint y: 327, endPoint x: 1080, endPoint y: 673, distance: 349.3
click at [1080, 673] on div at bounding box center [784, 519] width 1464 height 661
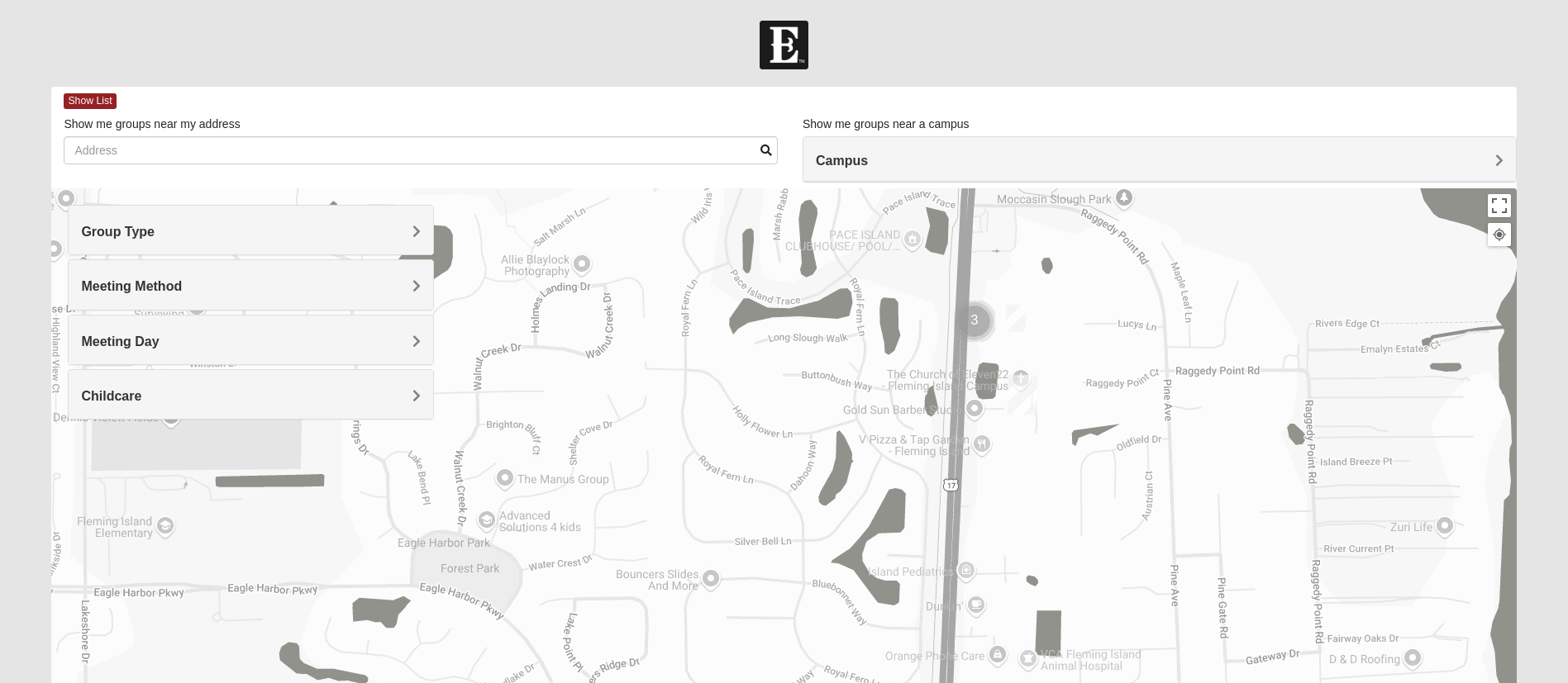
click at [1018, 318] on img "On Campus Mens Haskell 32003" at bounding box center [1016, 318] width 20 height 27
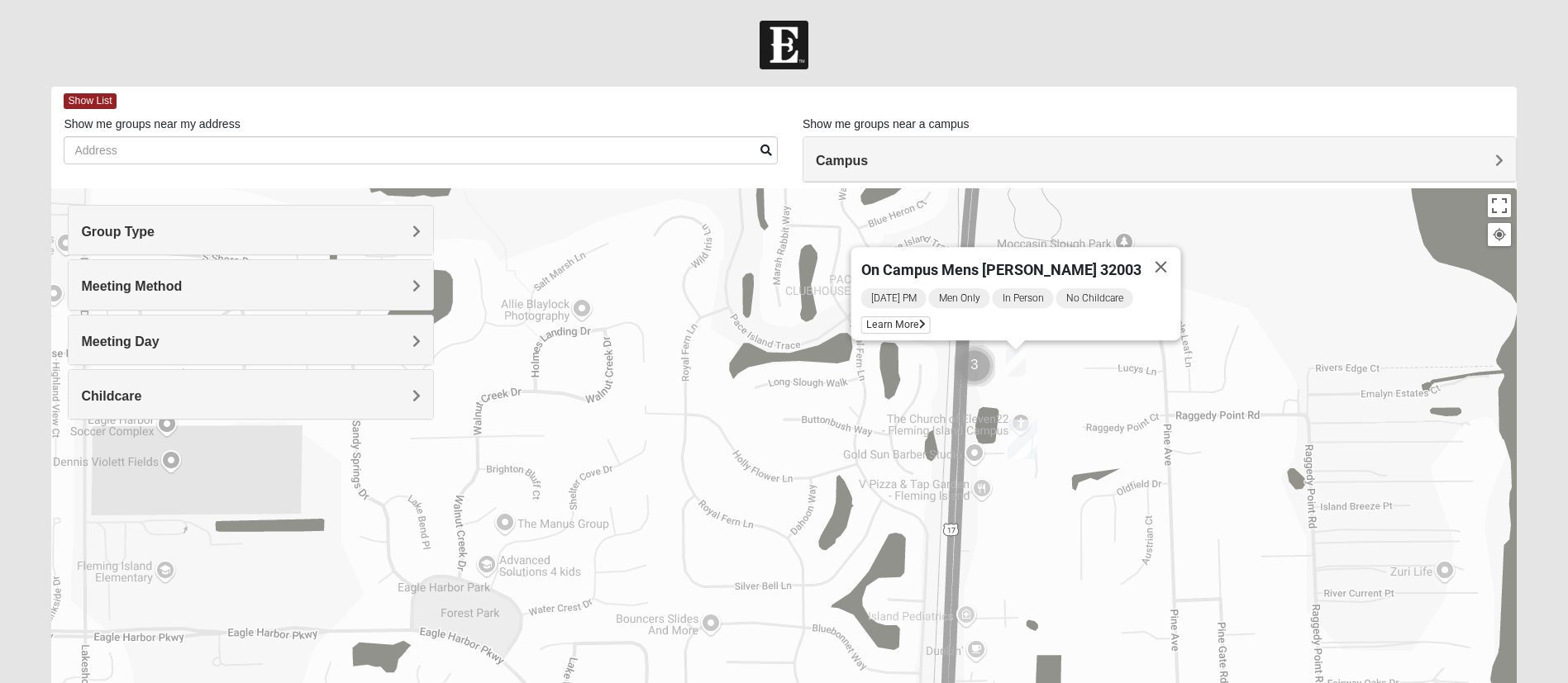
click at [206, 387] on div "Childcare" at bounding box center [250, 394] width 365 height 49
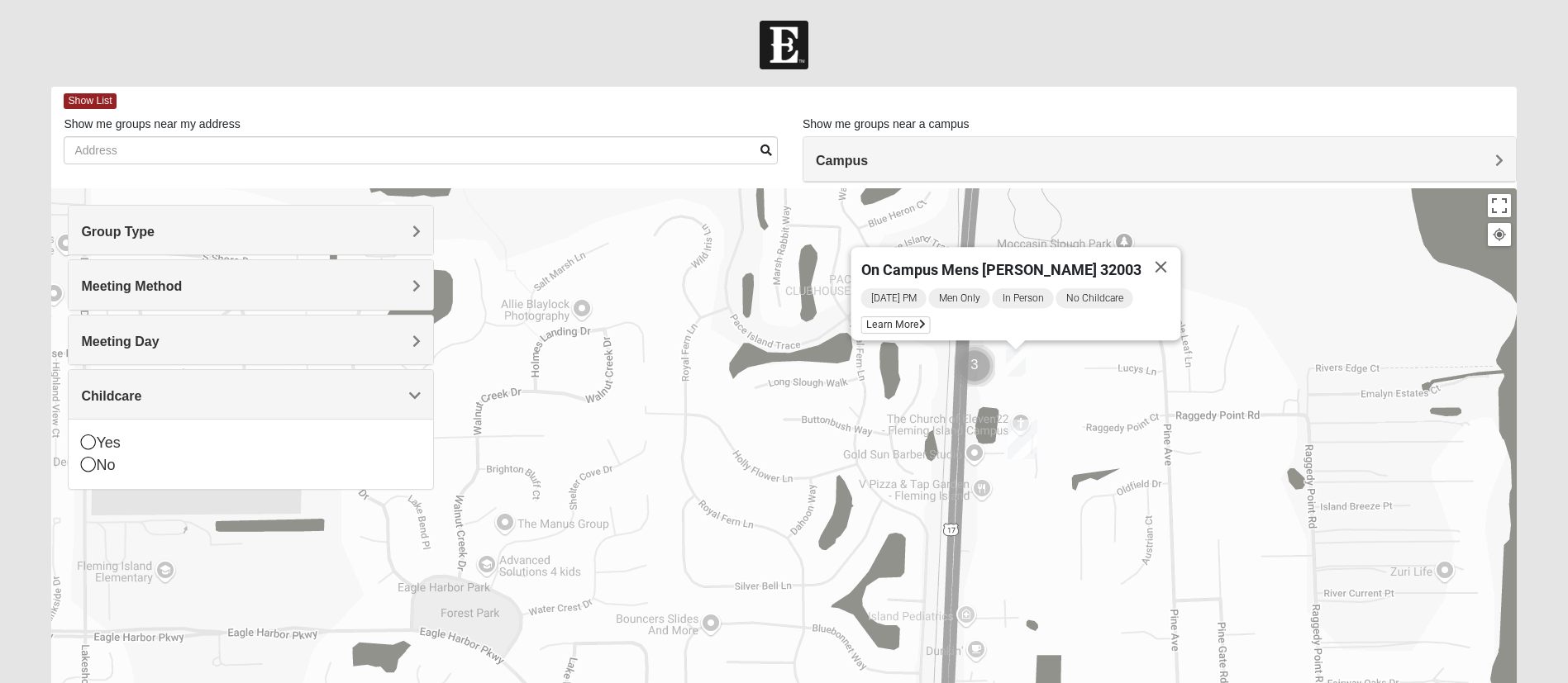
click at [206, 387] on div "Childcare" at bounding box center [250, 394] width 365 height 49
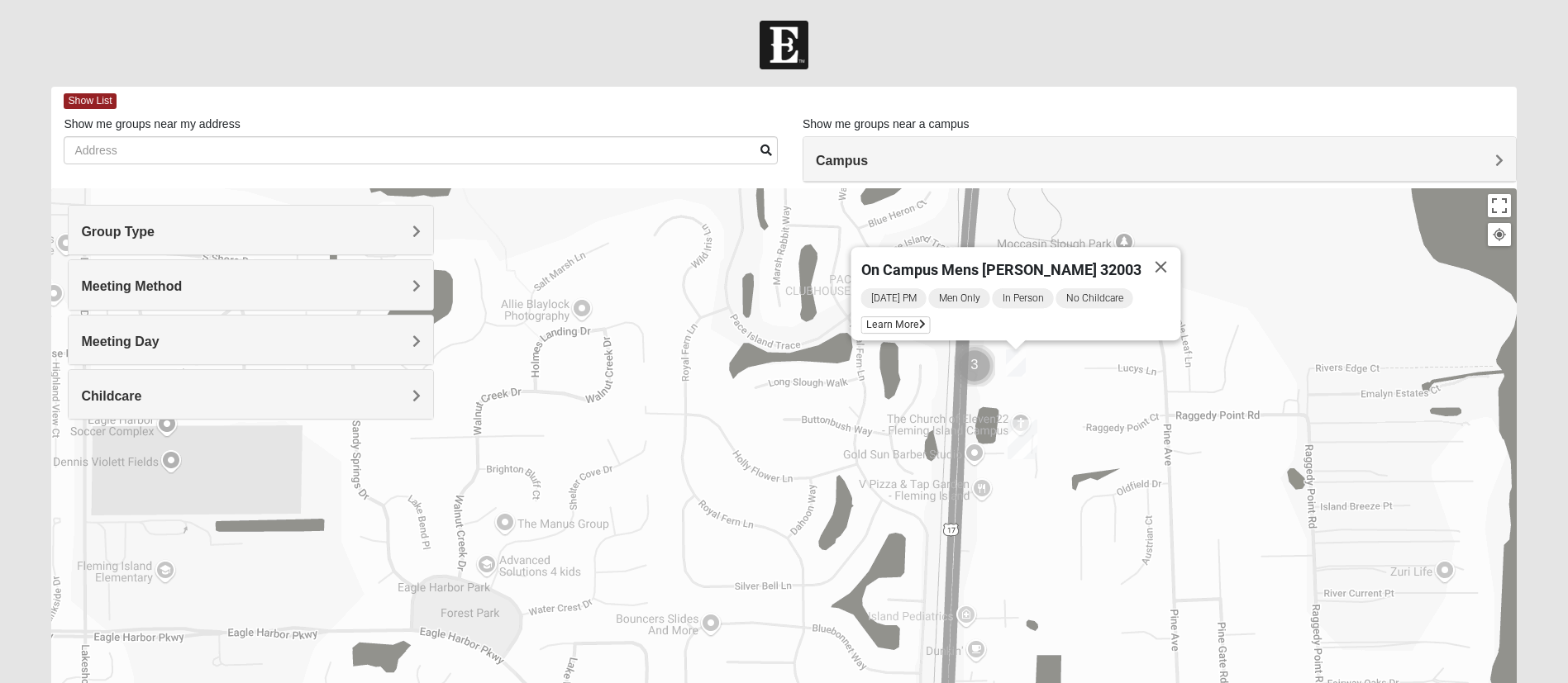
click at [1117, 411] on div "On Campus Mens [PERSON_NAME] 32003 [DATE] PM Men Only In Person No Childcare Le…" at bounding box center [784, 519] width 1464 height 661
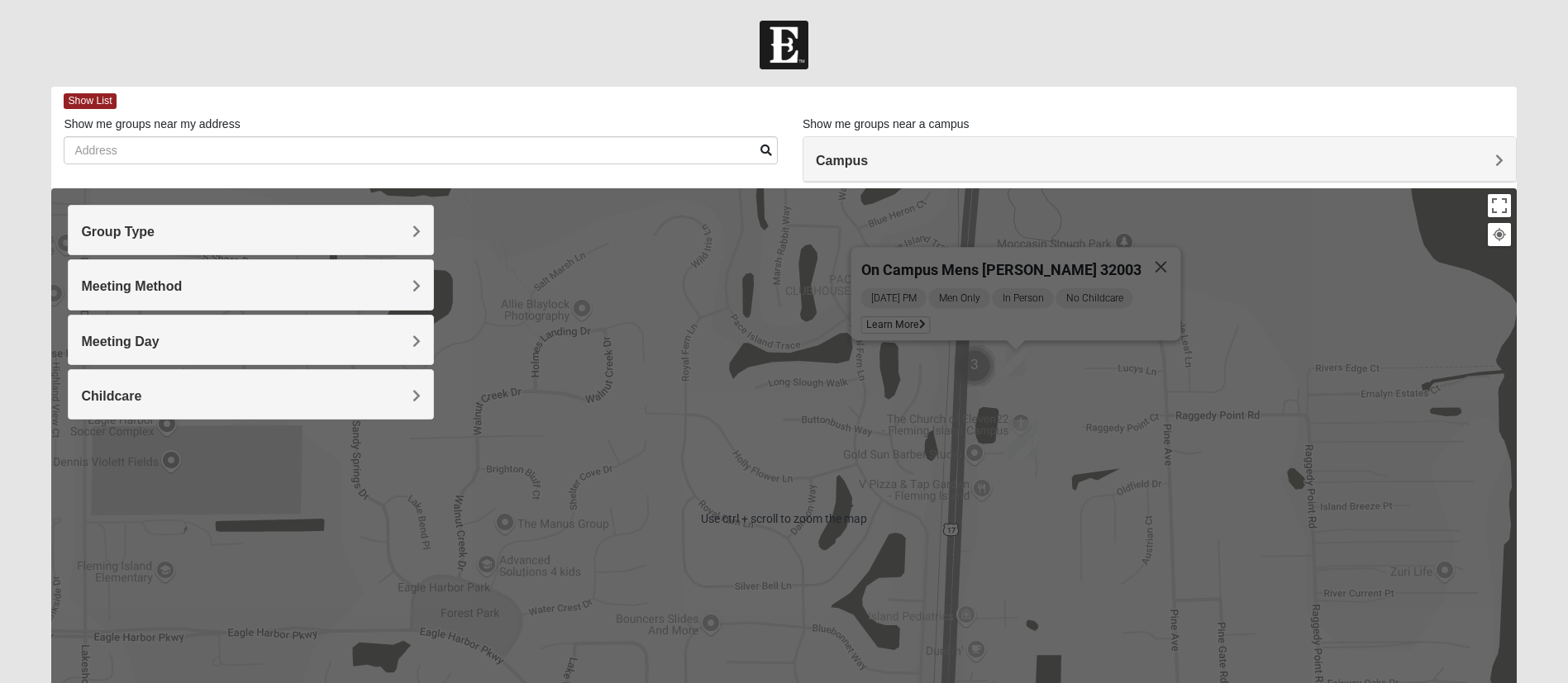
scroll to position [124, 0]
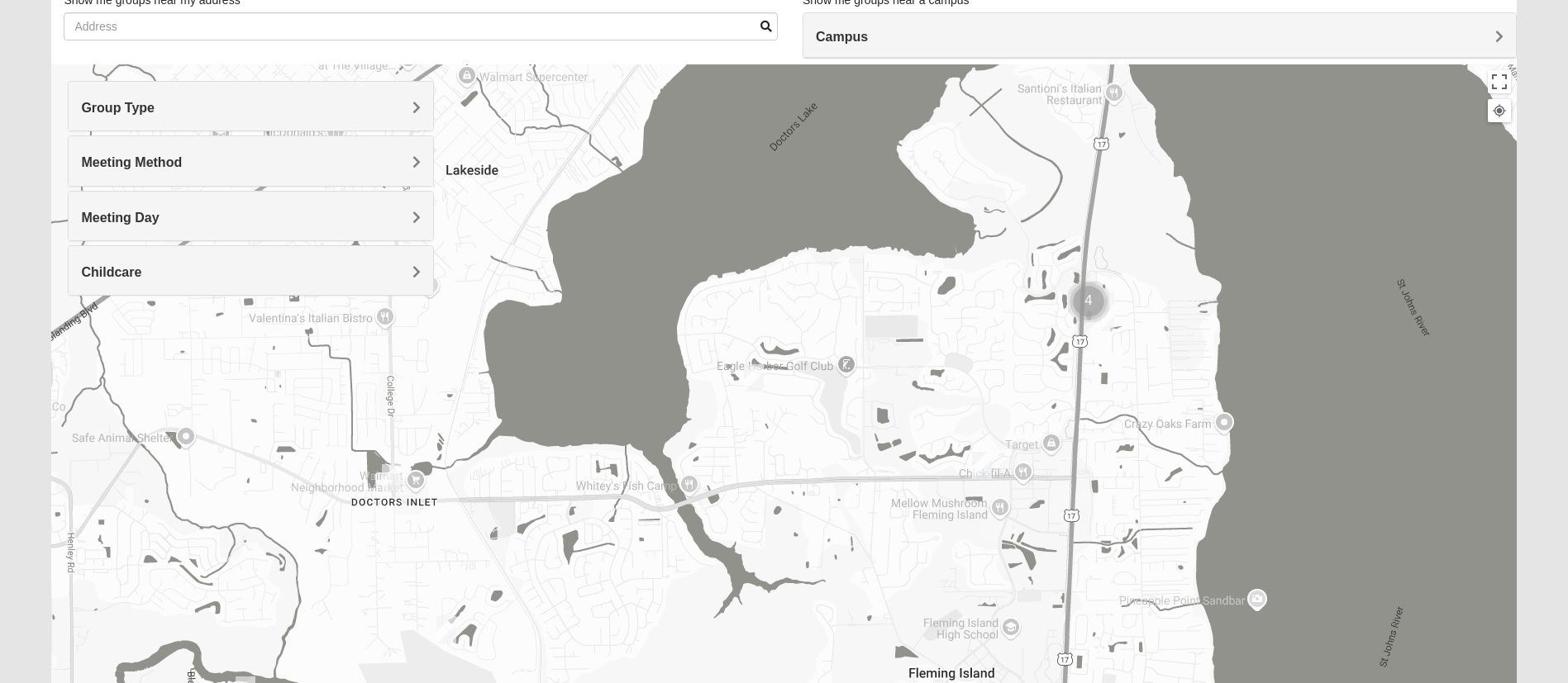
drag, startPoint x: 1001, startPoint y: 394, endPoint x: 1006, endPoint y: 344, distance: 50.2
click at [1006, 344] on div at bounding box center [784, 395] width 1464 height 661
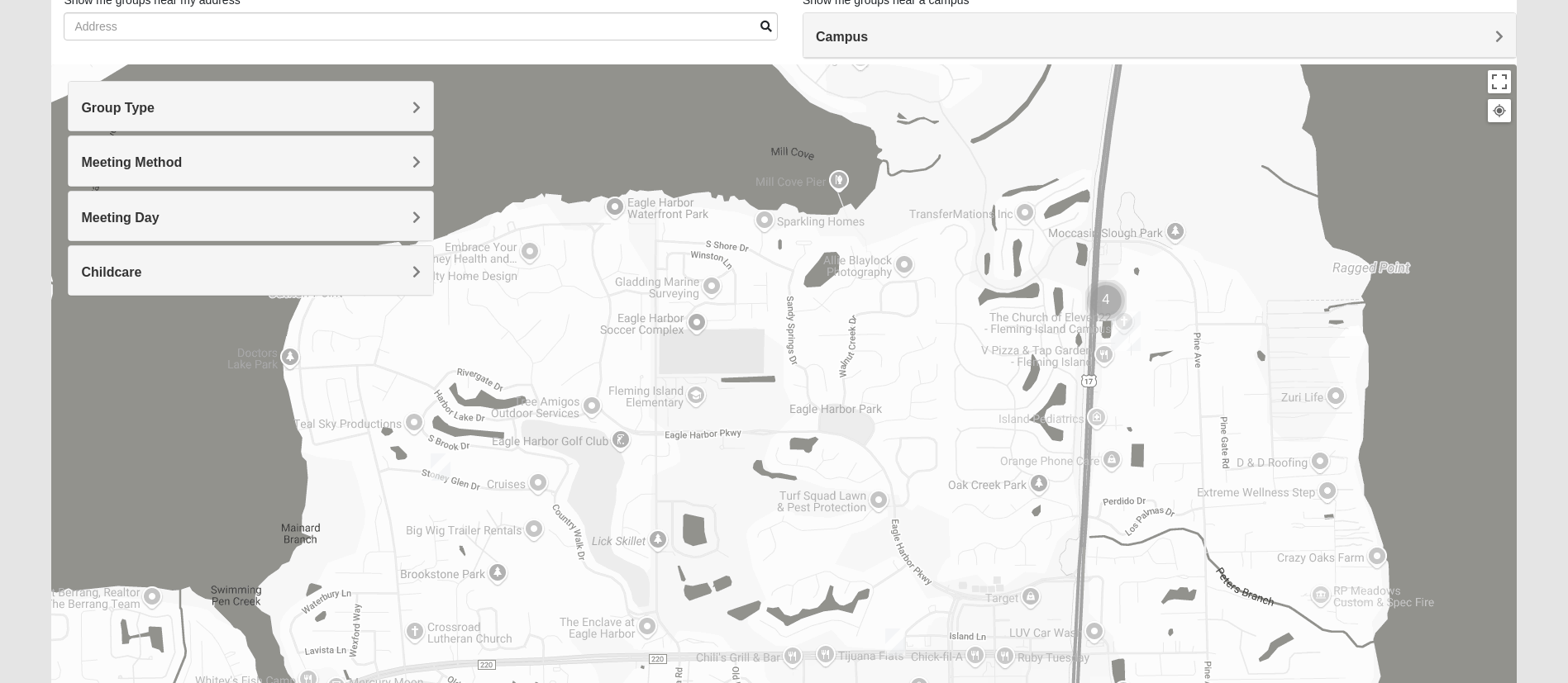
click at [1101, 302] on img "Cluster of 4 groups" at bounding box center [1105, 300] width 41 height 41
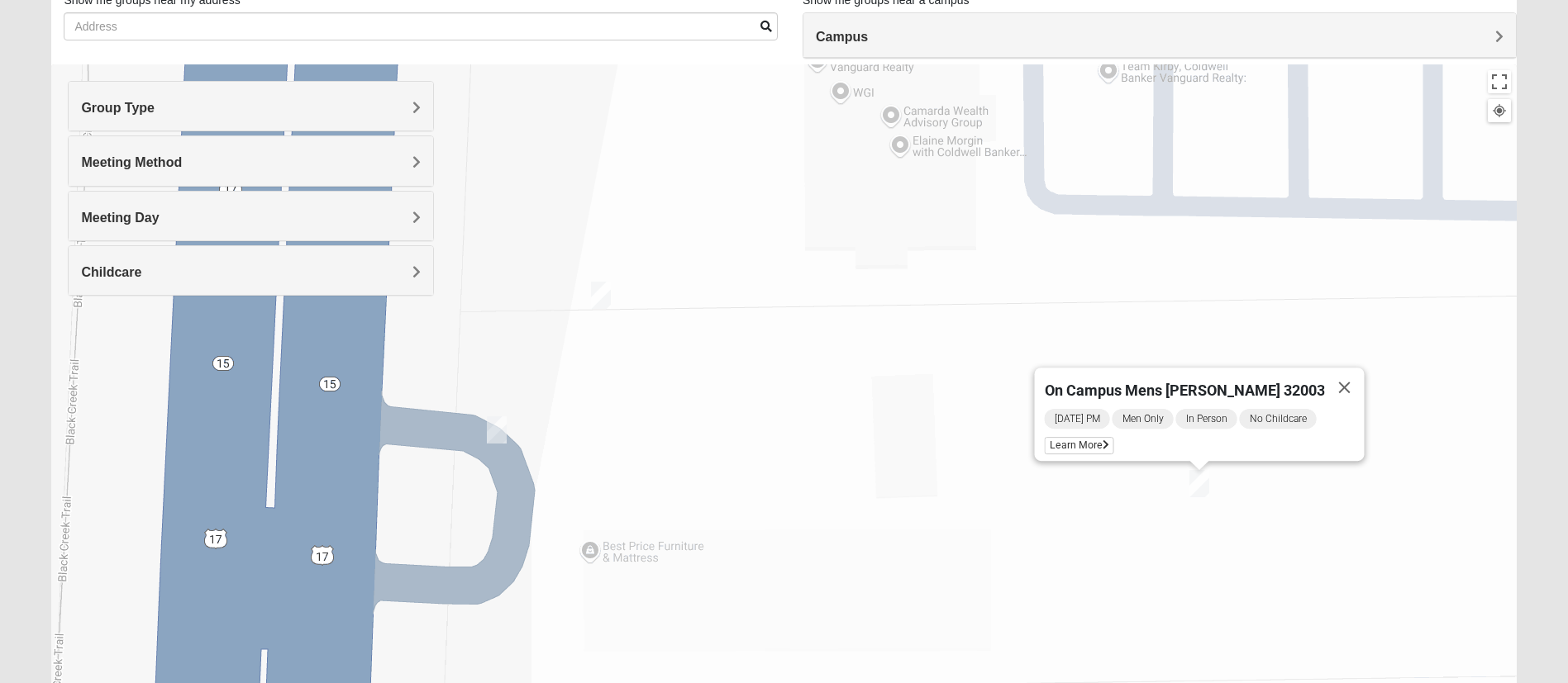
click at [495, 428] on img "On Campus Mens Griffin 32003" at bounding box center [497, 430] width 20 height 27
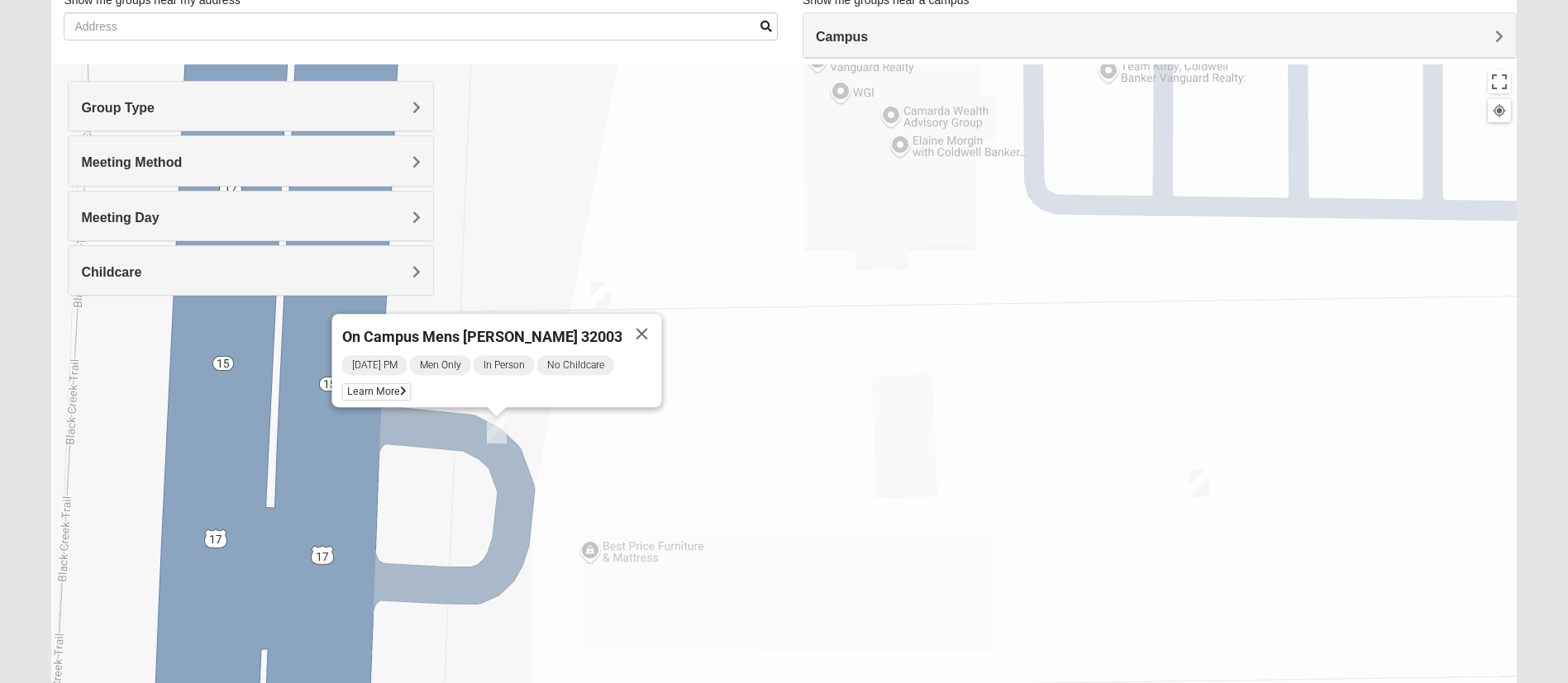
click at [782, 398] on div "On Campus Mens [PERSON_NAME] 32003 [DATE] PM Men Only In Person No Childcare Le…" at bounding box center [784, 395] width 1464 height 661
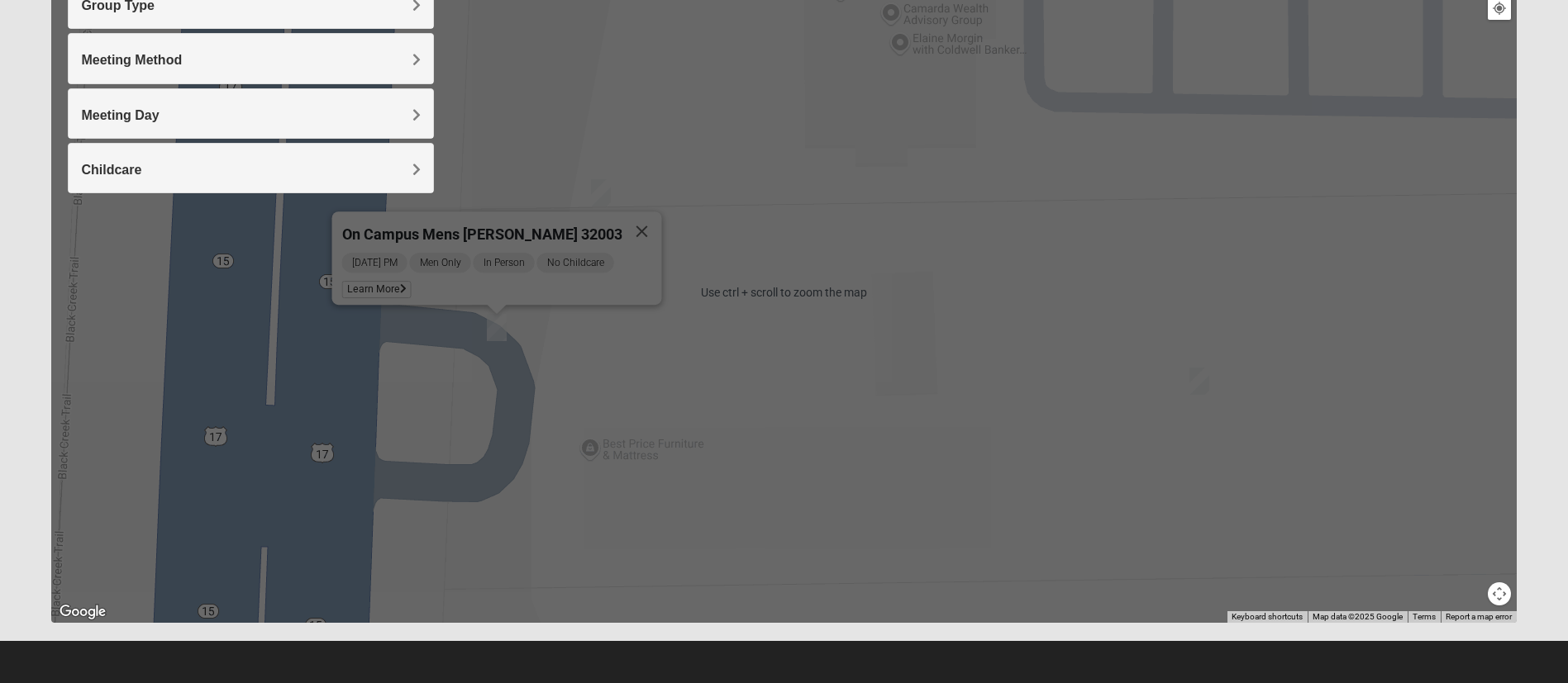
scroll to position [103, 0]
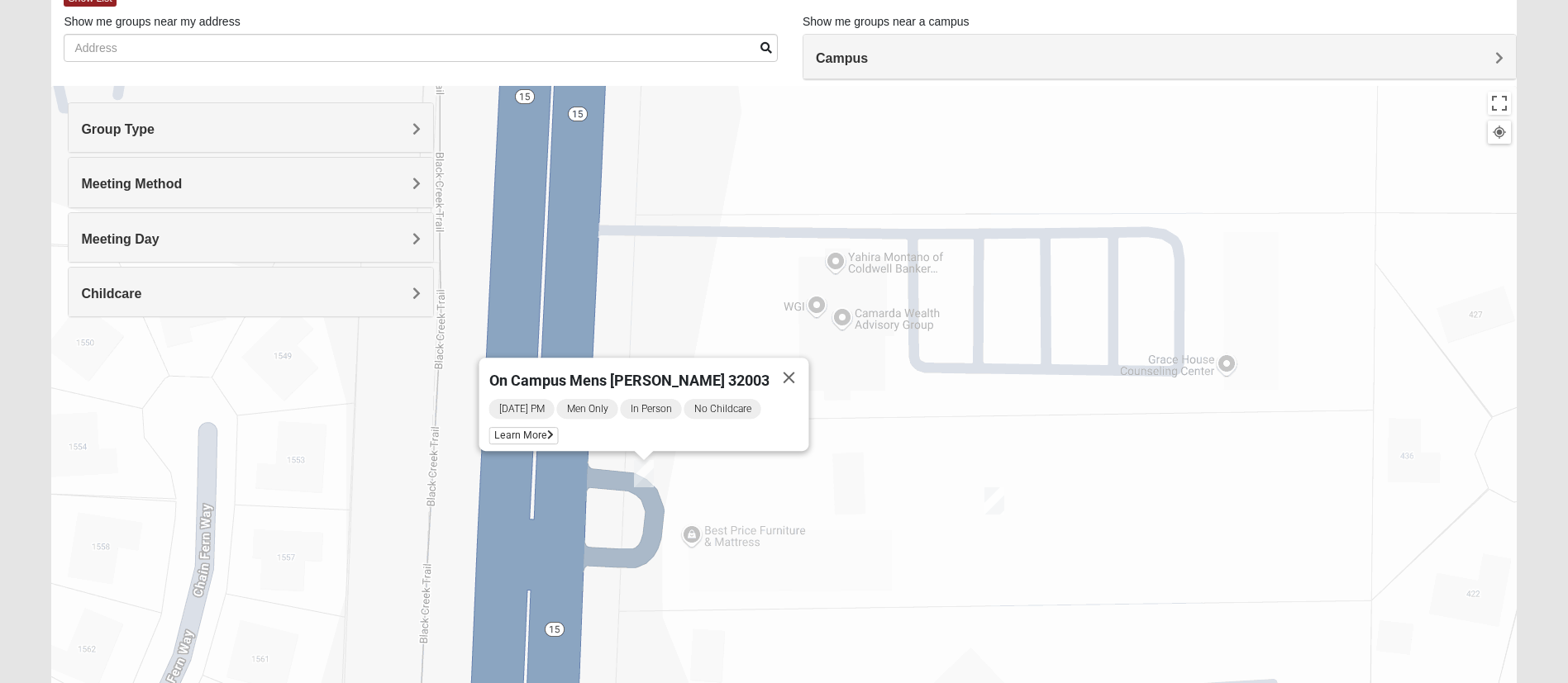
drag, startPoint x: 815, startPoint y: 354, endPoint x: 811, endPoint y: 434, distance: 80.1
click at [811, 434] on div "On Campus Mens [PERSON_NAME] 32003 [DATE] PM Men Only In Person No Childcare Le…" at bounding box center [784, 416] width 1464 height 661
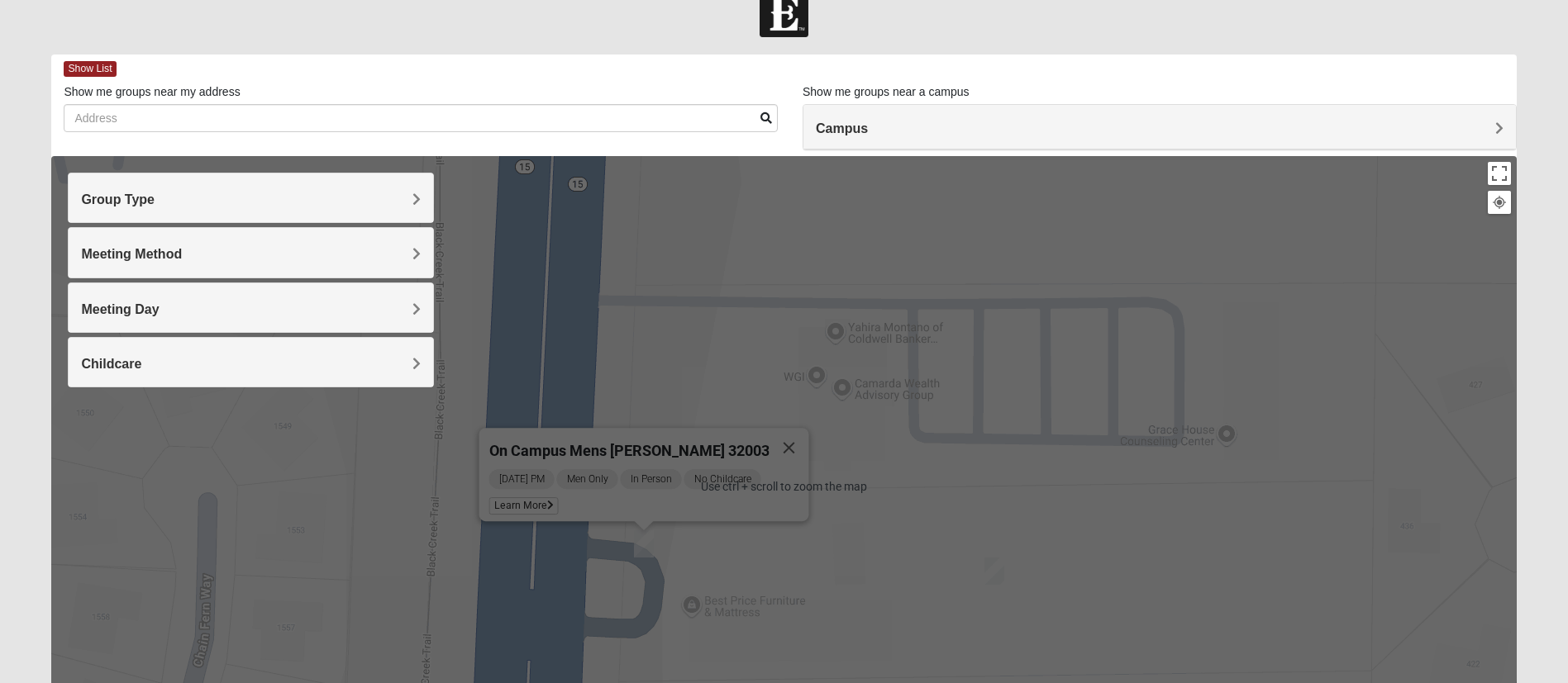
scroll to position [0, 0]
